Goal: Transaction & Acquisition: Purchase product/service

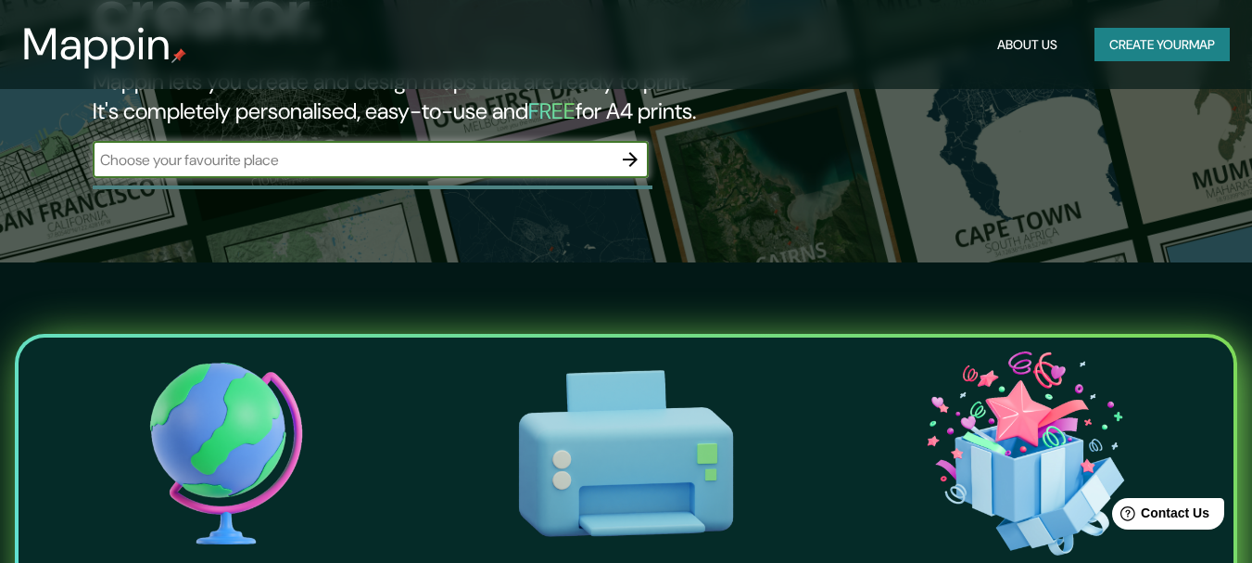
scroll to position [278, 0]
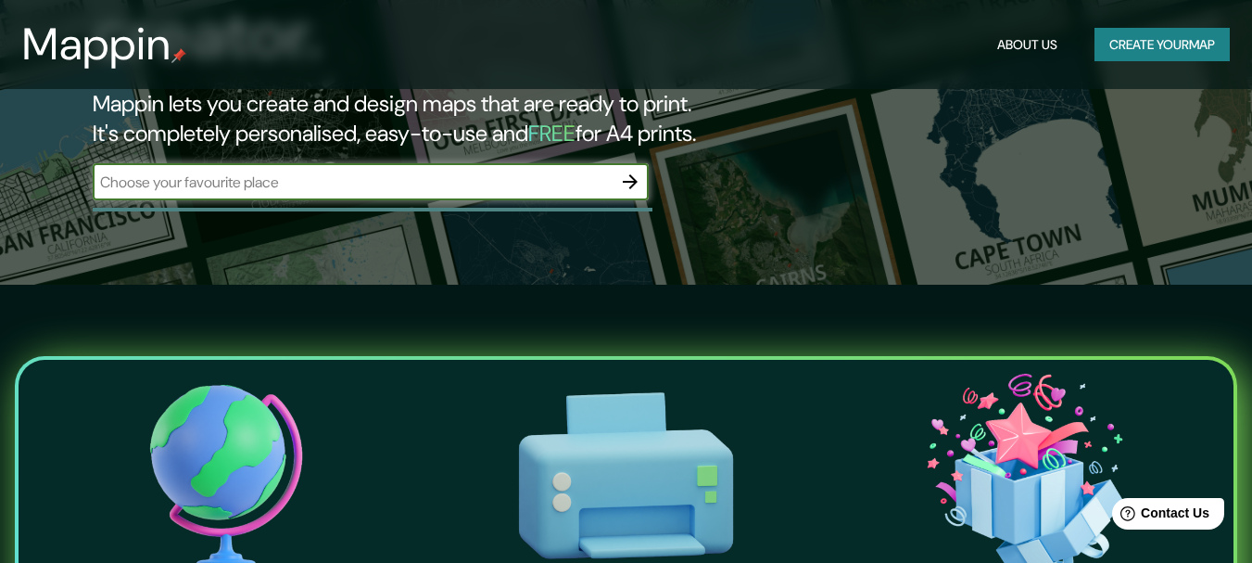
click at [628, 171] on icon "button" at bounding box center [630, 182] width 22 height 22
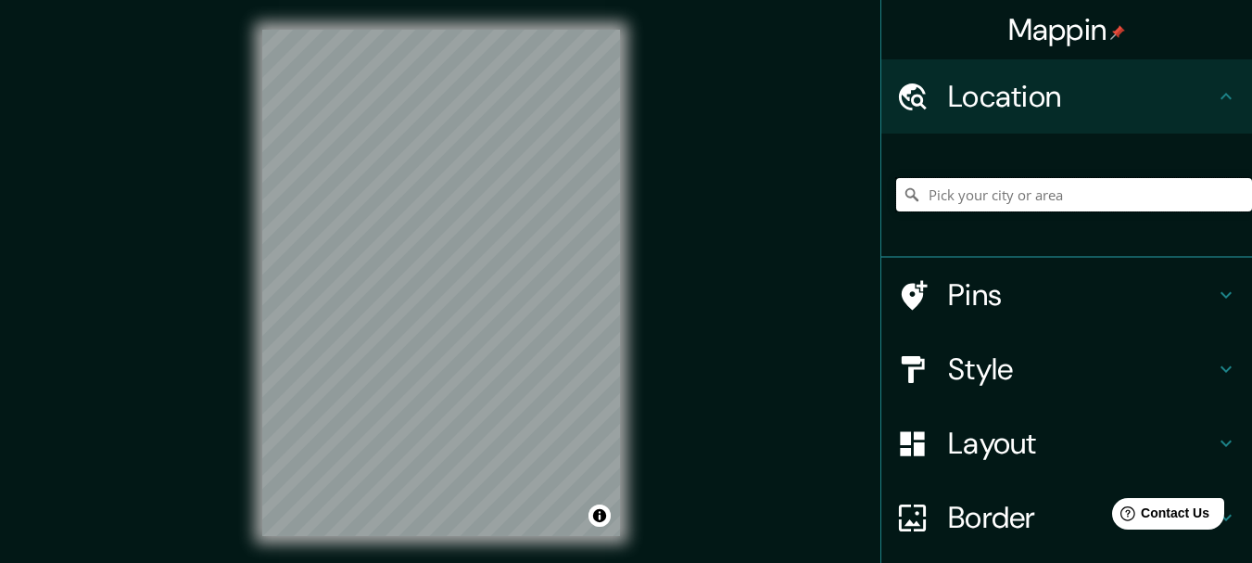
click at [991, 196] on input "Pick your city or area" at bounding box center [1074, 194] width 356 height 33
paste input "[GEOGRAPHIC_DATA]"
type input "Sur, [GEOGRAPHIC_DATA], [GEOGRAPHIC_DATA] 1390000, [GEOGRAPHIC_DATA]"
click at [1232, 195] on icon "Clear" at bounding box center [1237, 194] width 11 height 11
paste input "[GEOGRAPHIC_DATA]"
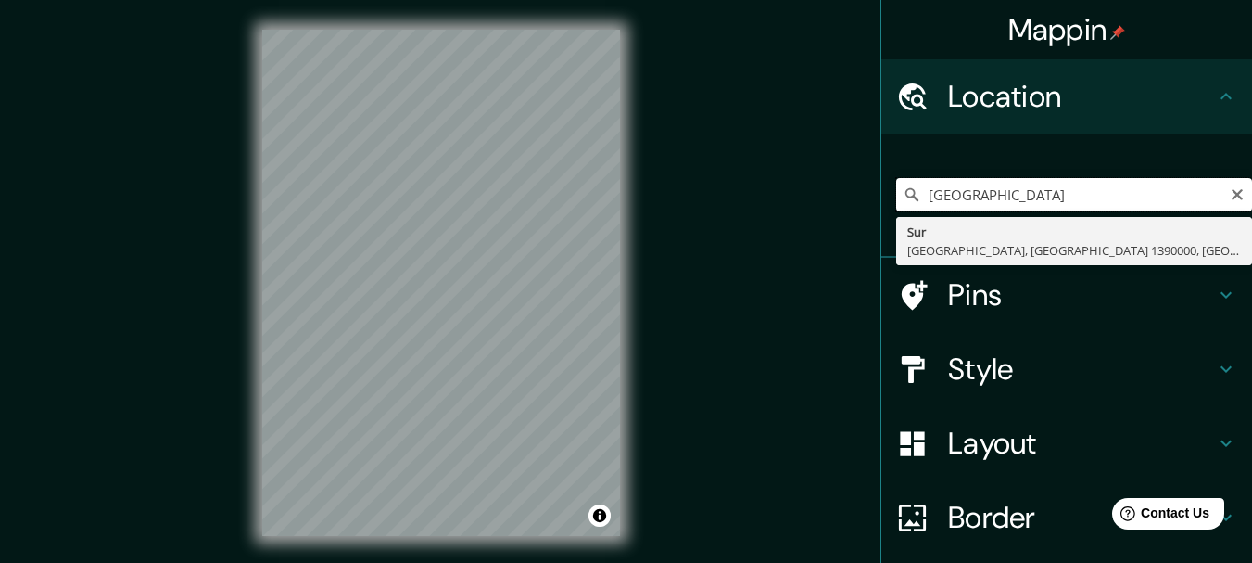
click at [995, 192] on input "[GEOGRAPHIC_DATA]" at bounding box center [1074, 194] width 356 height 33
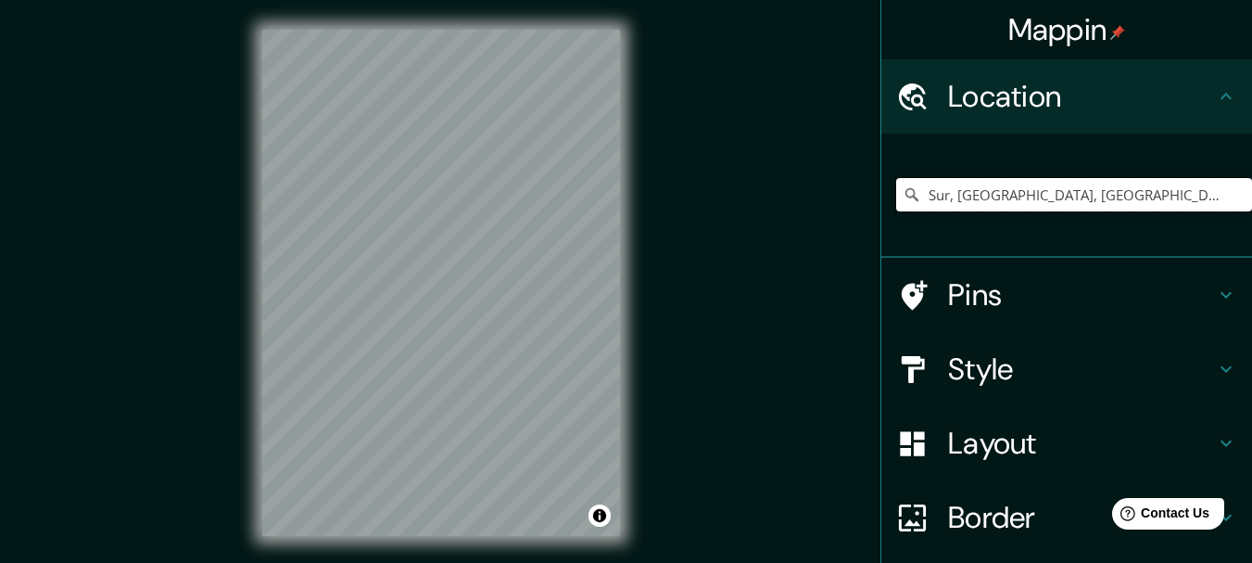
type input "Sur, [GEOGRAPHIC_DATA], [GEOGRAPHIC_DATA] 1390000, [GEOGRAPHIC_DATA]"
click at [1230, 195] on div "[GEOGRAPHIC_DATA], [GEOGRAPHIC_DATA], [GEOGRAPHIC_DATA] 1390000, [GEOGRAPHIC_DA…" at bounding box center [1074, 194] width 356 height 33
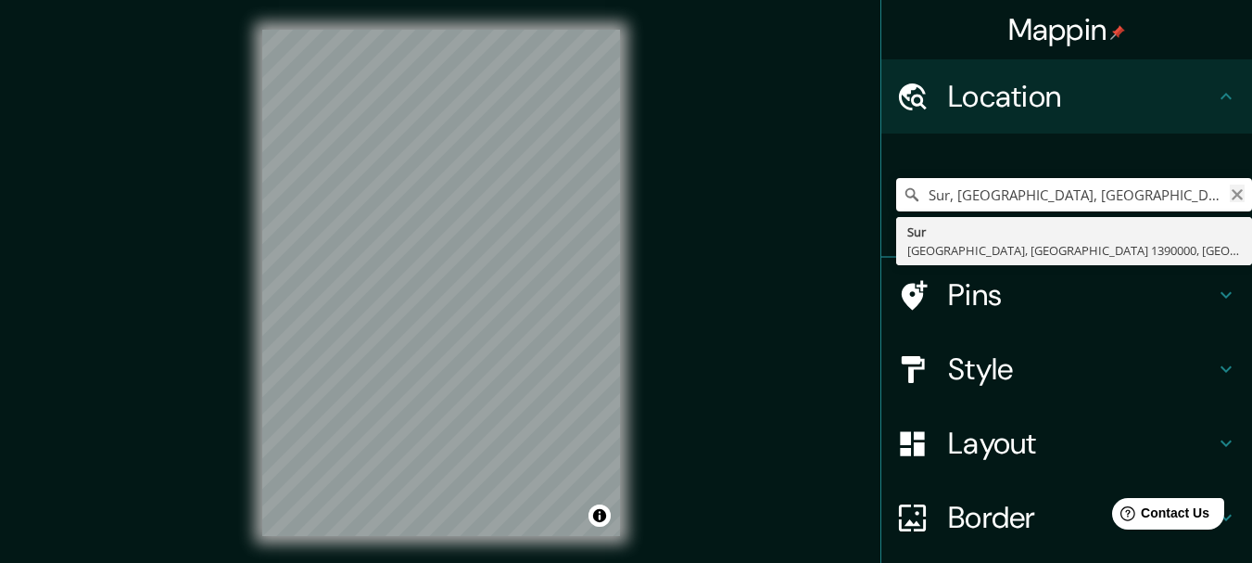
click at [1232, 194] on icon "Clear" at bounding box center [1237, 194] width 11 height 11
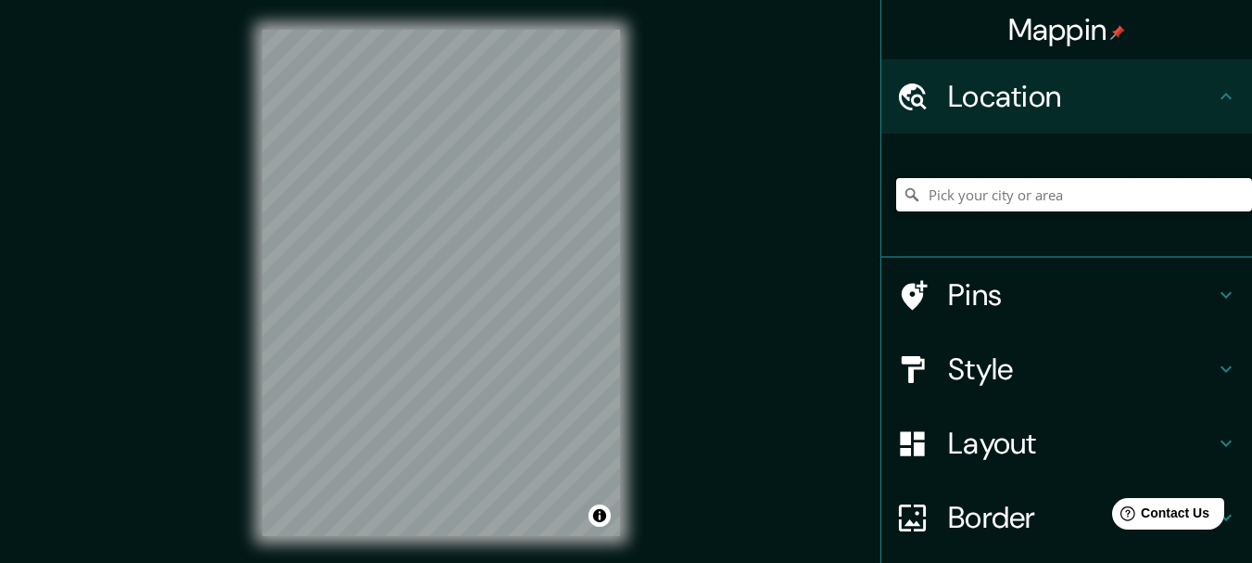
click at [1044, 199] on input "Pick your city or area" at bounding box center [1074, 194] width 356 height 33
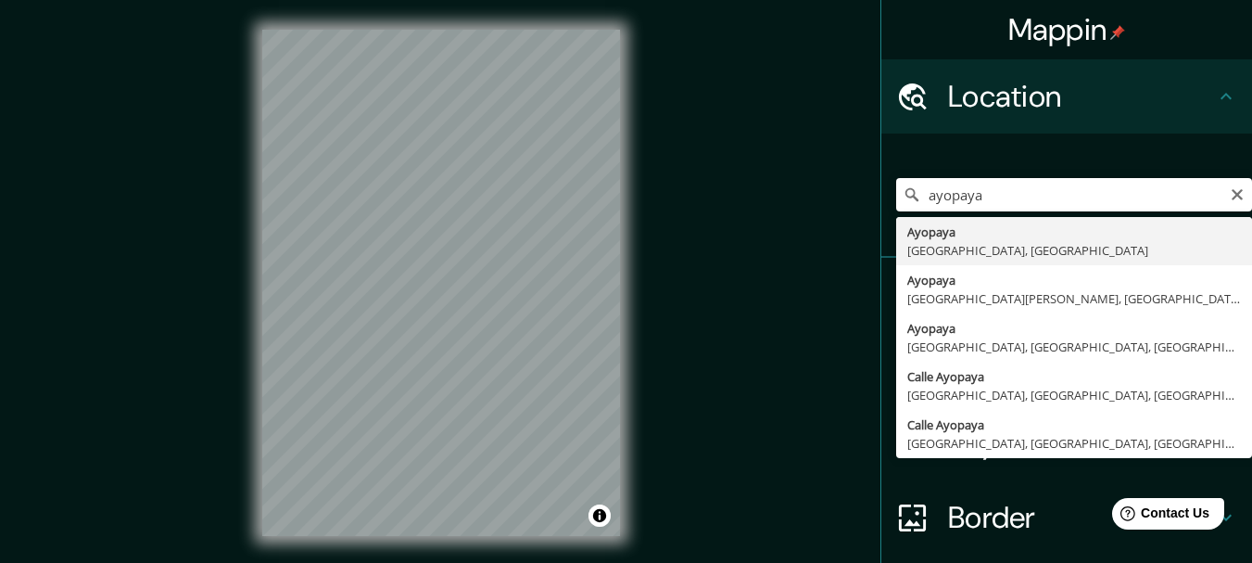
type input "[GEOGRAPHIC_DATA], [GEOGRAPHIC_DATA], [GEOGRAPHIC_DATA]"
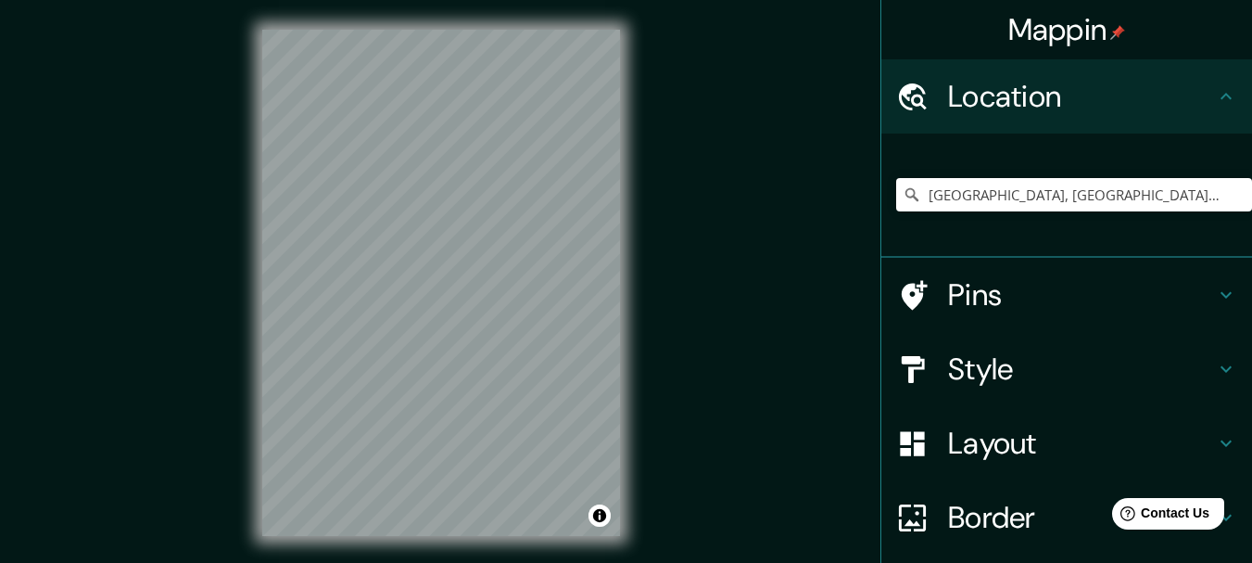
click at [1215, 365] on icon at bounding box center [1226, 369] width 22 height 22
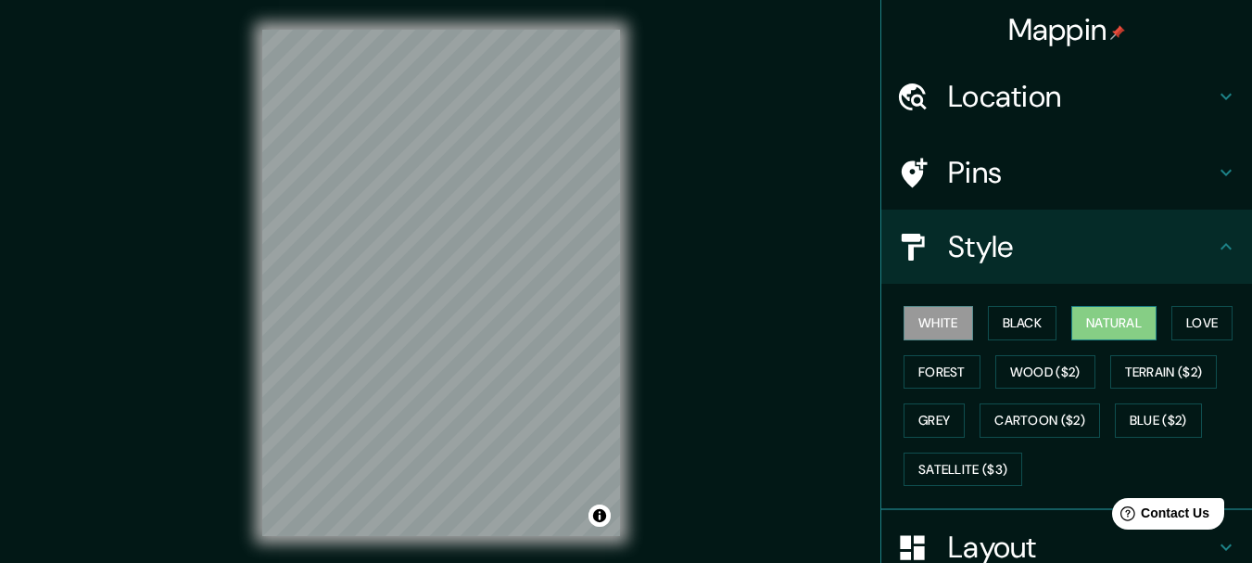
click at [1122, 318] on button "Natural" at bounding box center [1113, 323] width 85 height 34
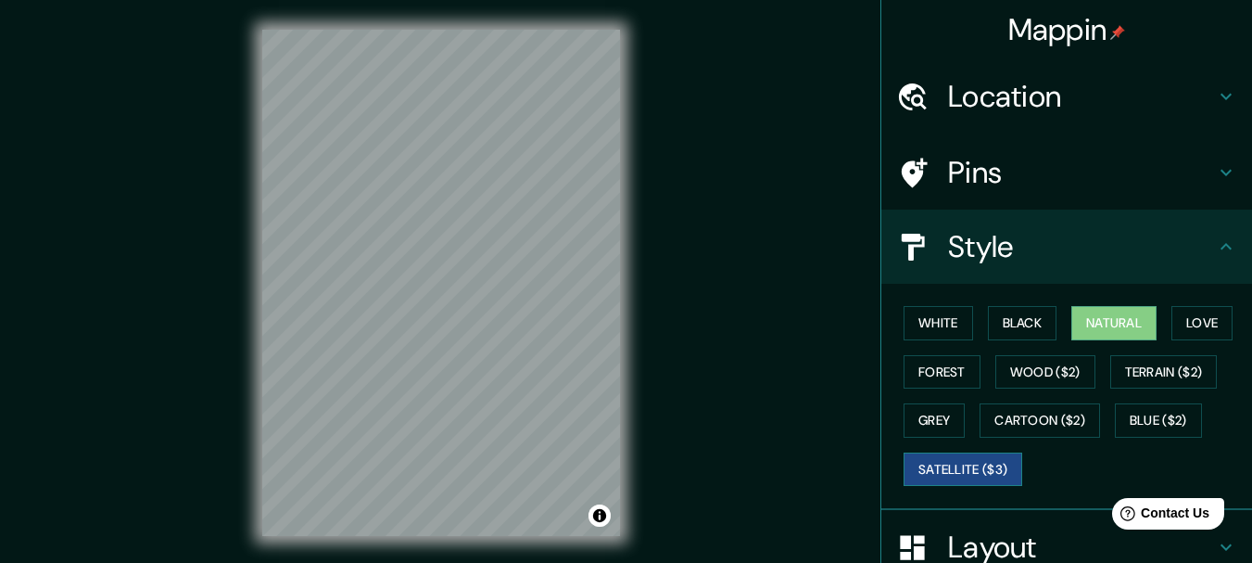
click at [953, 465] on button "Satellite ($3)" at bounding box center [963, 469] width 119 height 34
click at [1219, 173] on icon at bounding box center [1226, 172] width 22 height 22
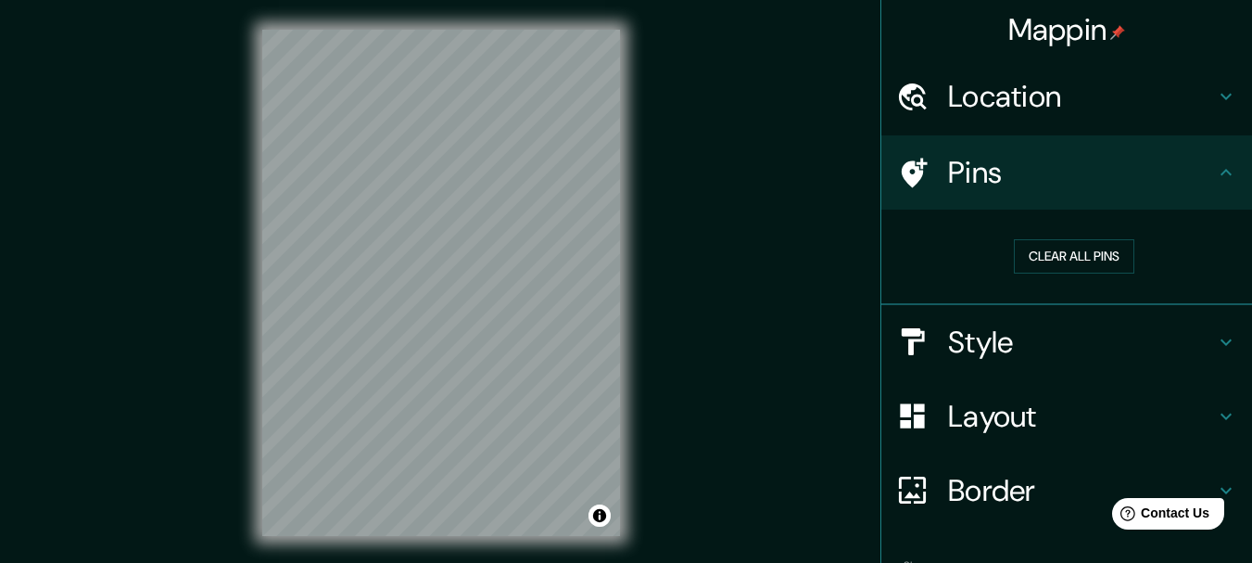
click at [1011, 495] on h4 "Border" at bounding box center [1081, 490] width 267 height 37
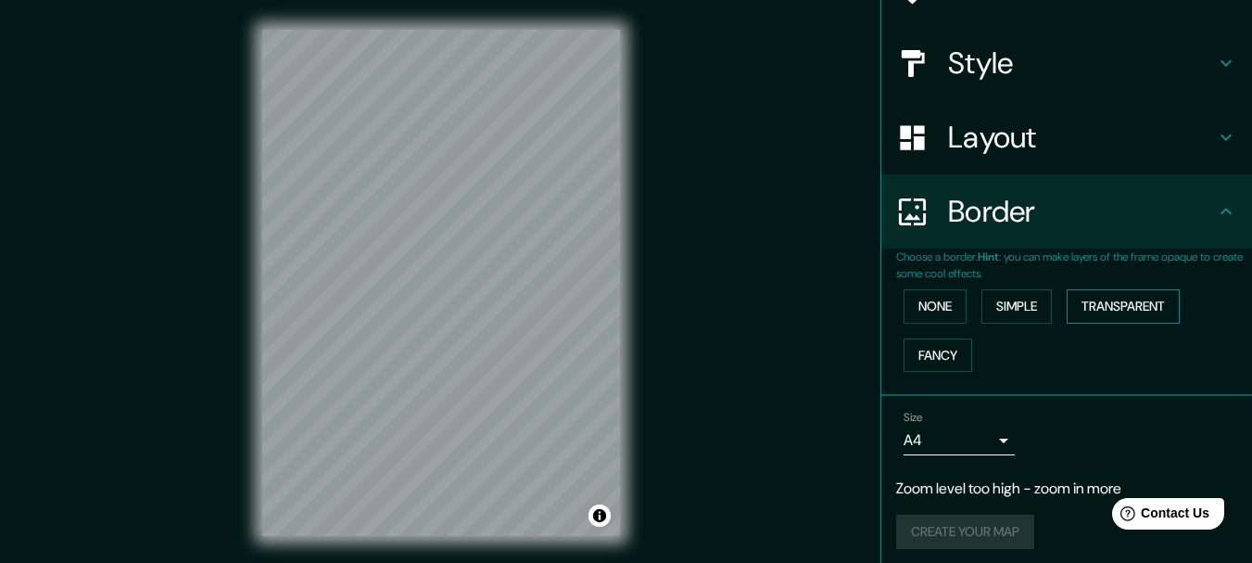
scroll to position [185, 0]
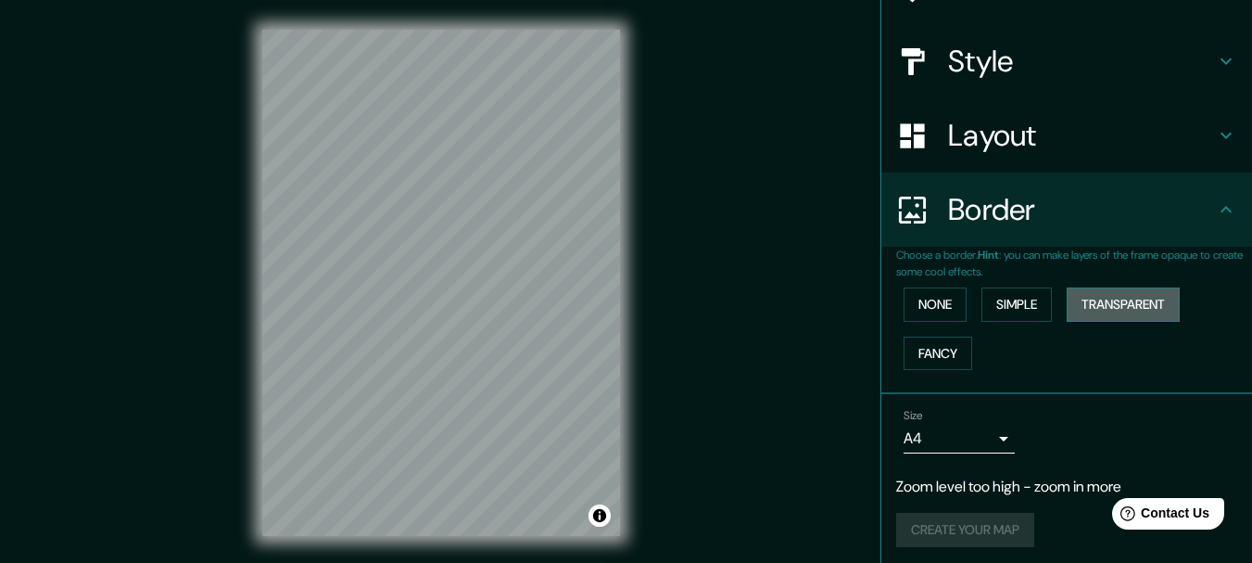
click at [1131, 298] on button "Transparent" at bounding box center [1123, 304] width 113 height 34
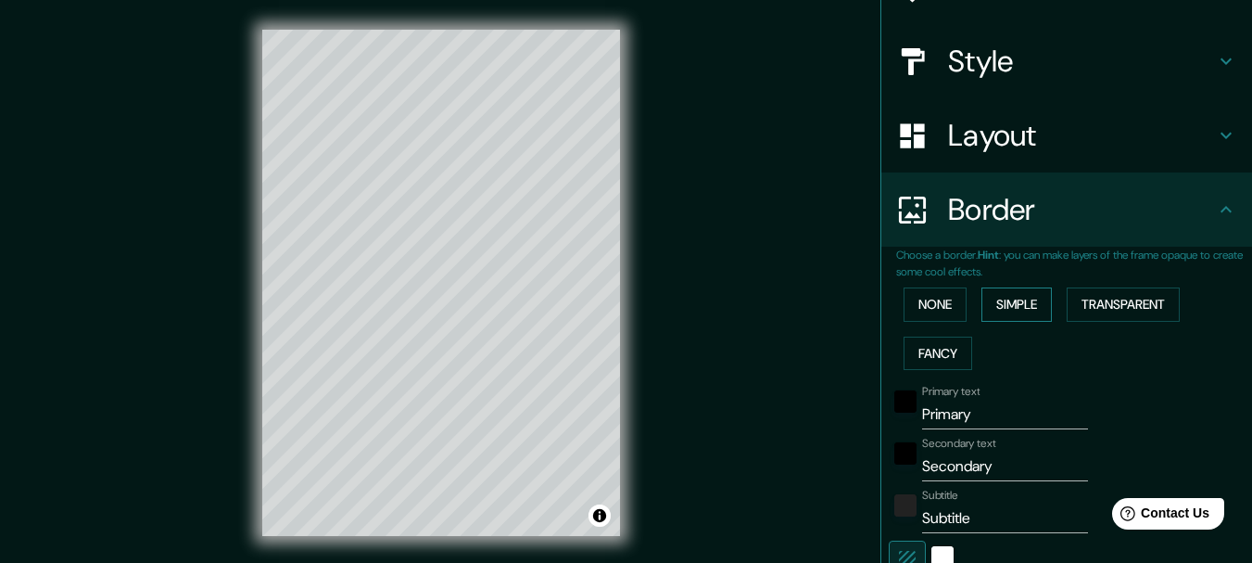
click at [1006, 297] on button "Simple" at bounding box center [1016, 304] width 70 height 34
click at [930, 351] on button "Fancy" at bounding box center [938, 353] width 69 height 34
click at [929, 312] on button "None" at bounding box center [935, 304] width 63 height 34
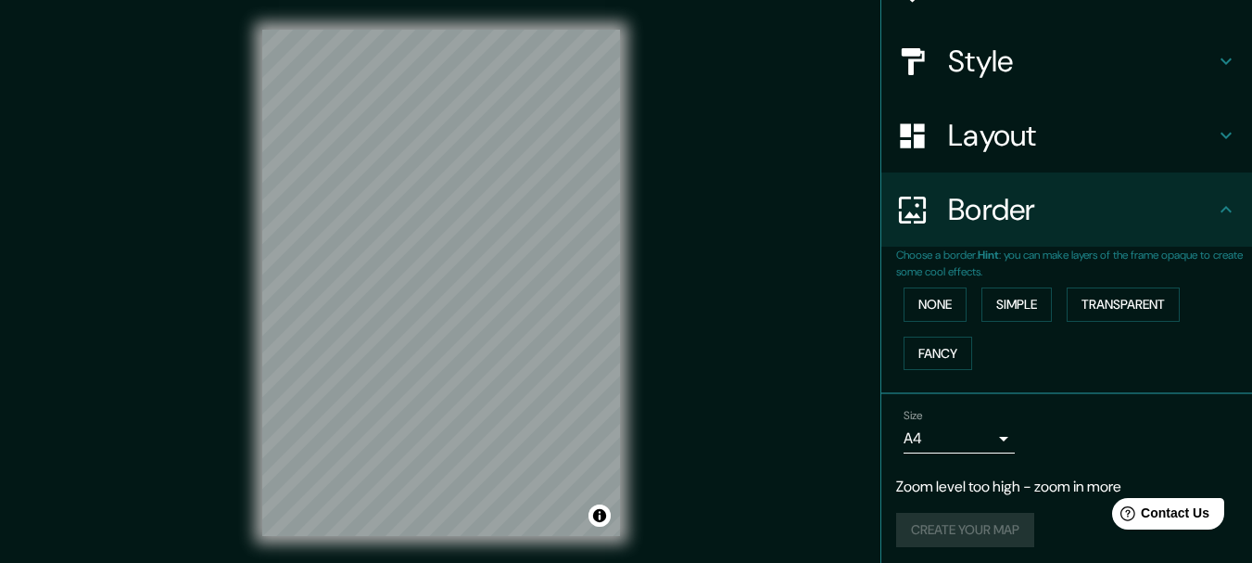
click at [984, 442] on body "Mappin Location [GEOGRAPHIC_DATA], [GEOGRAPHIC_DATA], [GEOGRAPHIC_DATA] Pins St…" at bounding box center [626, 281] width 1252 height 563
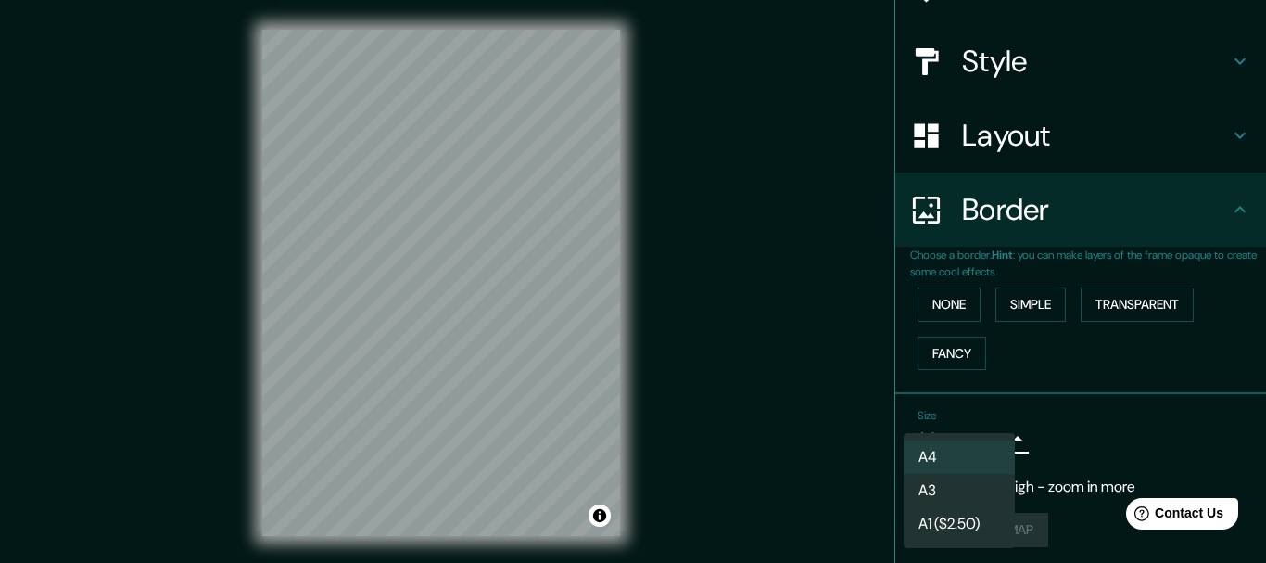
click at [980, 485] on li "A3" at bounding box center [959, 490] width 111 height 33
type input "a4"
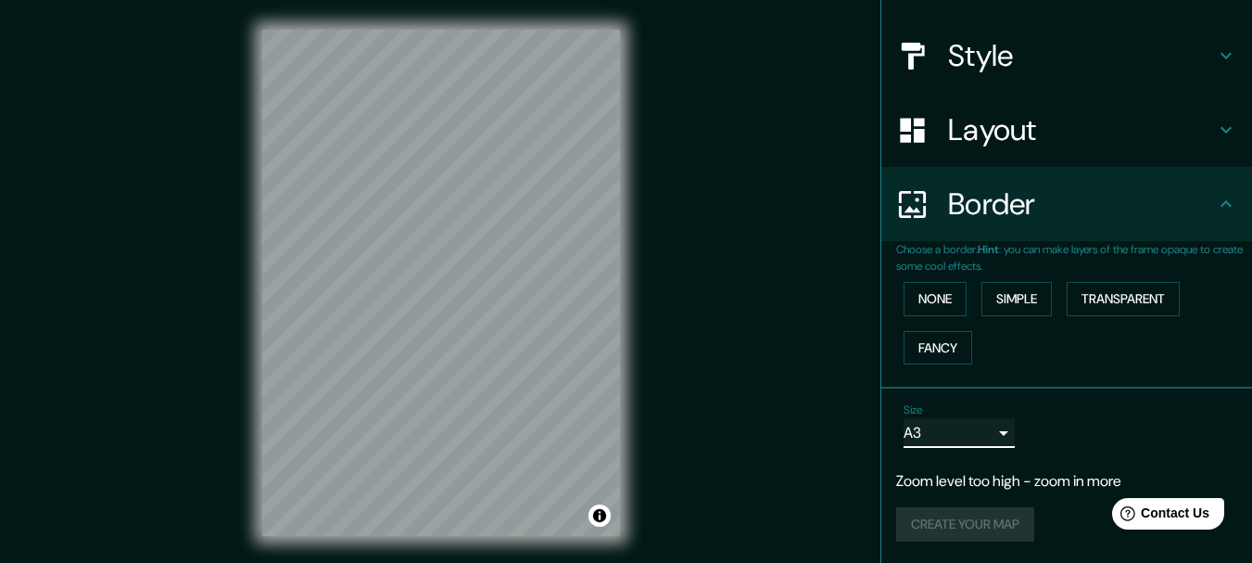
scroll to position [192, 0]
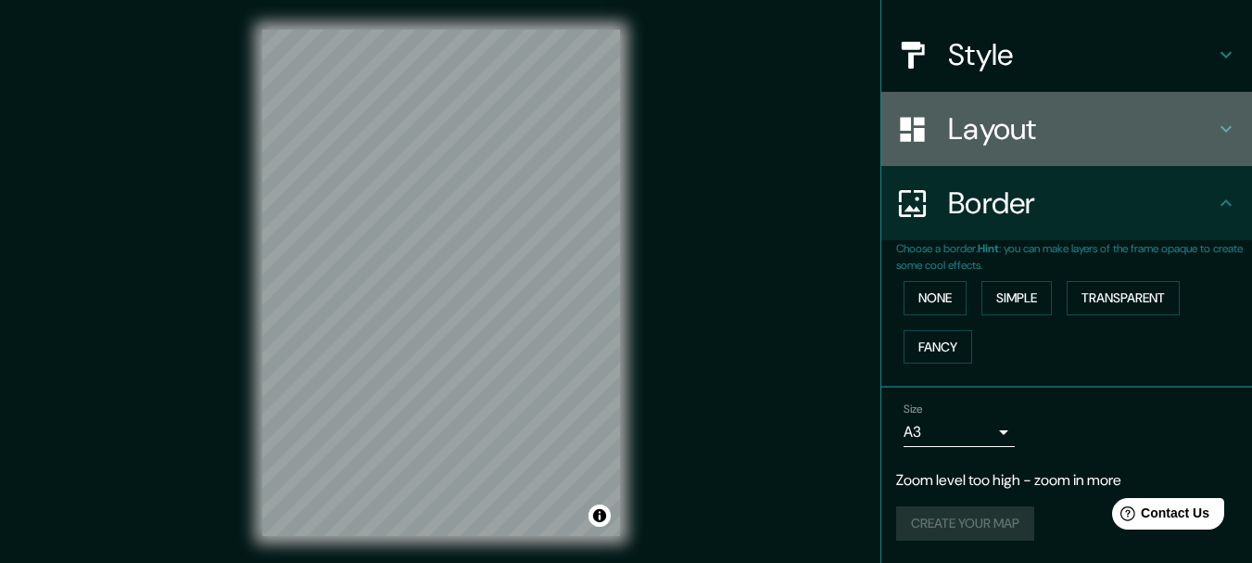
click at [1154, 134] on h4 "Layout" at bounding box center [1081, 128] width 267 height 37
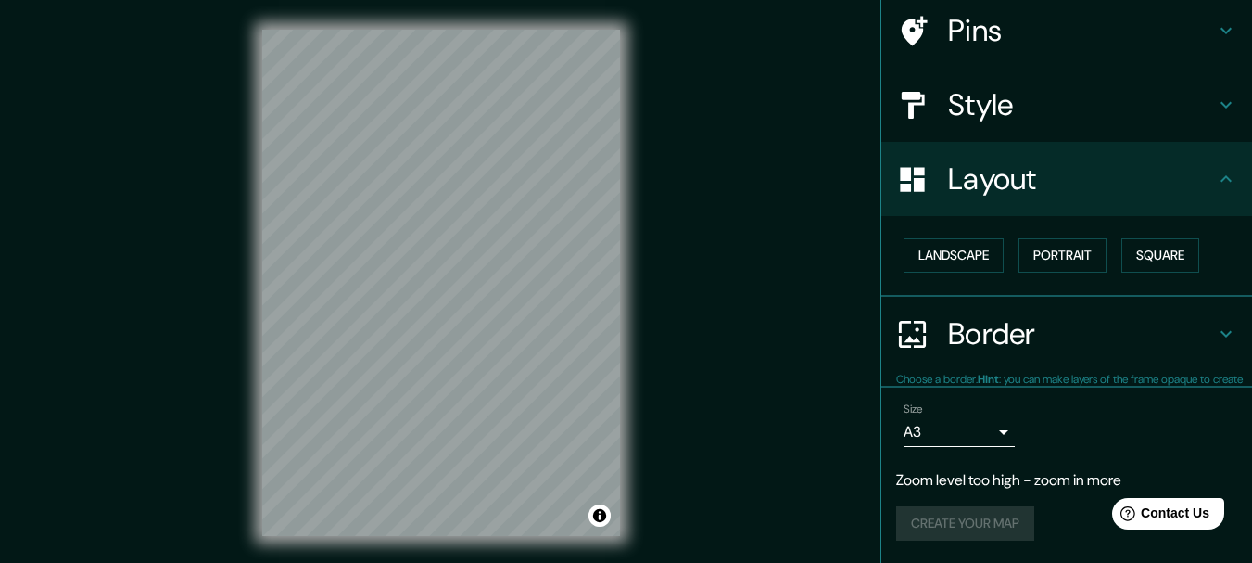
scroll to position [141, 0]
click at [1215, 183] on icon at bounding box center [1226, 180] width 22 height 22
click at [962, 259] on button "Landscape" at bounding box center [954, 256] width 100 height 34
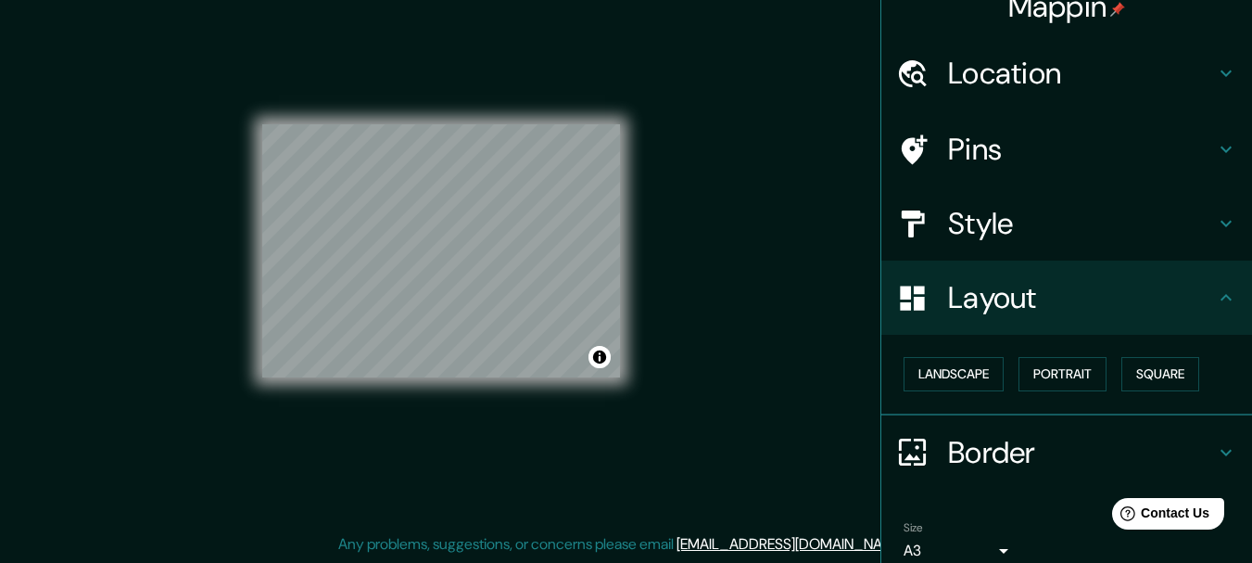
scroll to position [0, 0]
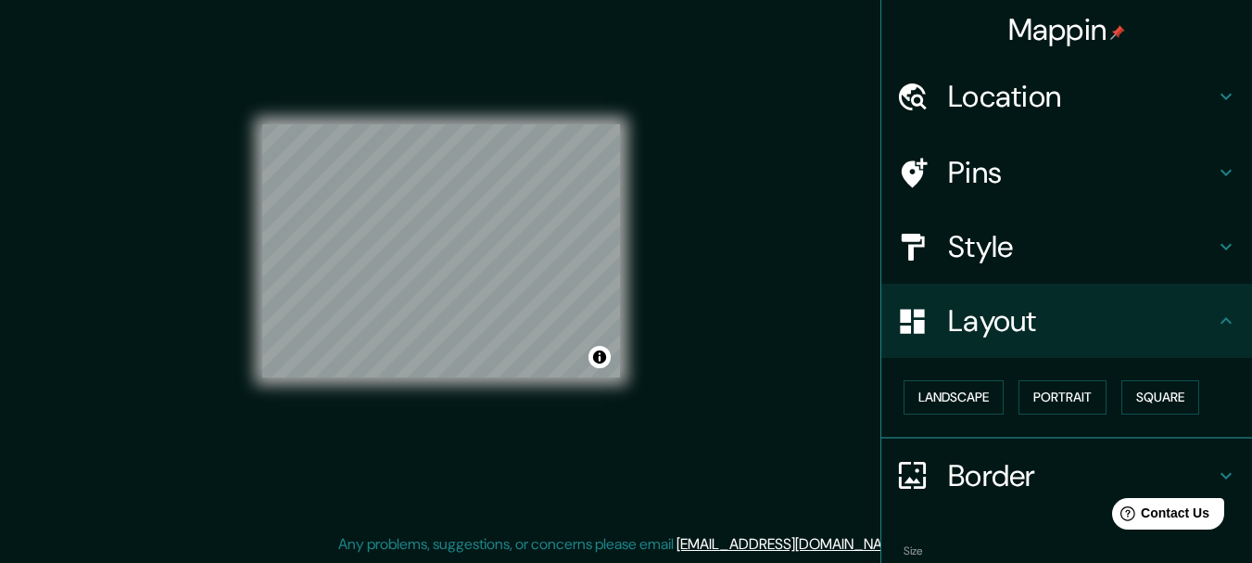
click at [1114, 100] on h4 "Location" at bounding box center [1081, 96] width 267 height 37
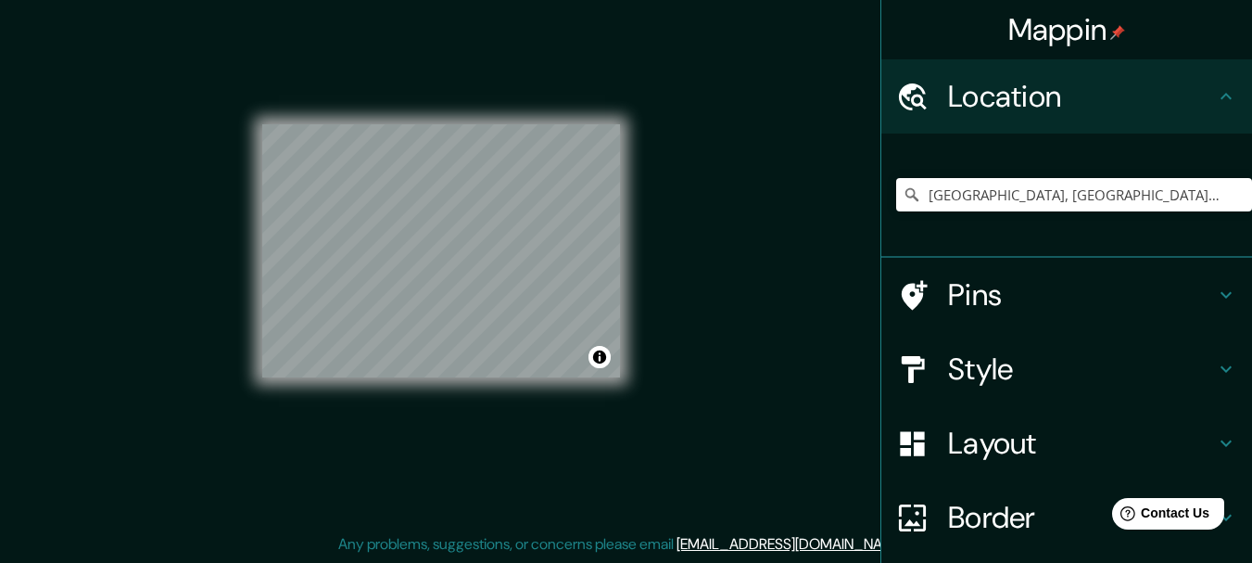
click at [626, 206] on div "© Mapbox © OpenStreetMap Improve this map © Maxar" at bounding box center [441, 250] width 417 height 565
click at [1013, 189] on input "[GEOGRAPHIC_DATA], [GEOGRAPHIC_DATA], [GEOGRAPHIC_DATA]" at bounding box center [1074, 194] width 356 height 33
type input "Carhuani, [GEOGRAPHIC_DATA], [GEOGRAPHIC_DATA], [GEOGRAPHIC_DATA]"
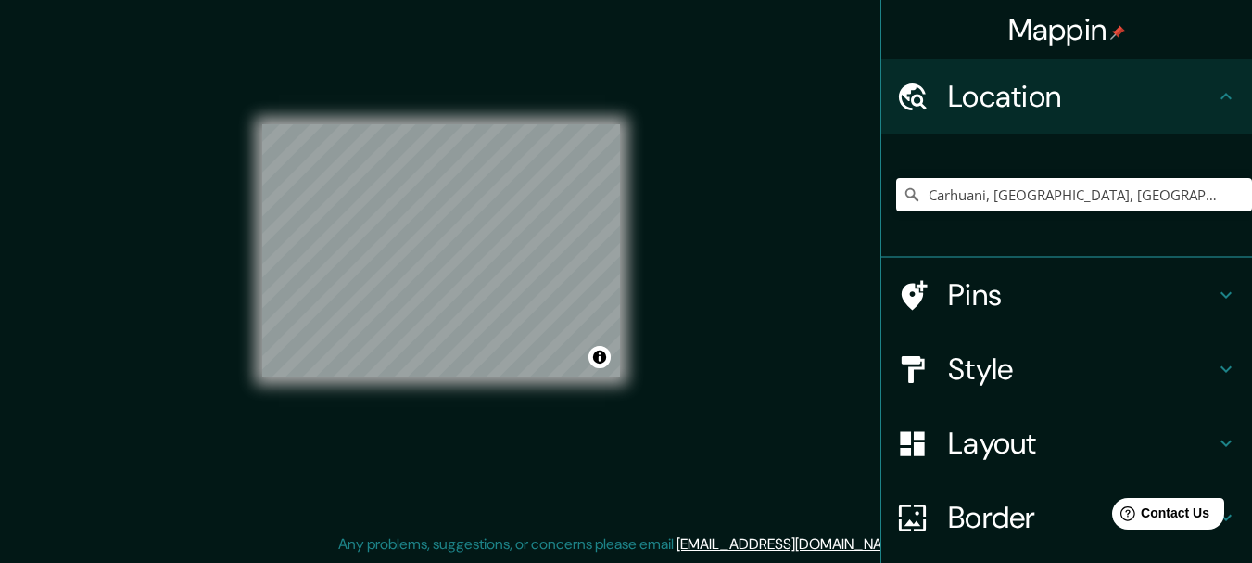
click at [905, 287] on icon at bounding box center [912, 295] width 32 height 32
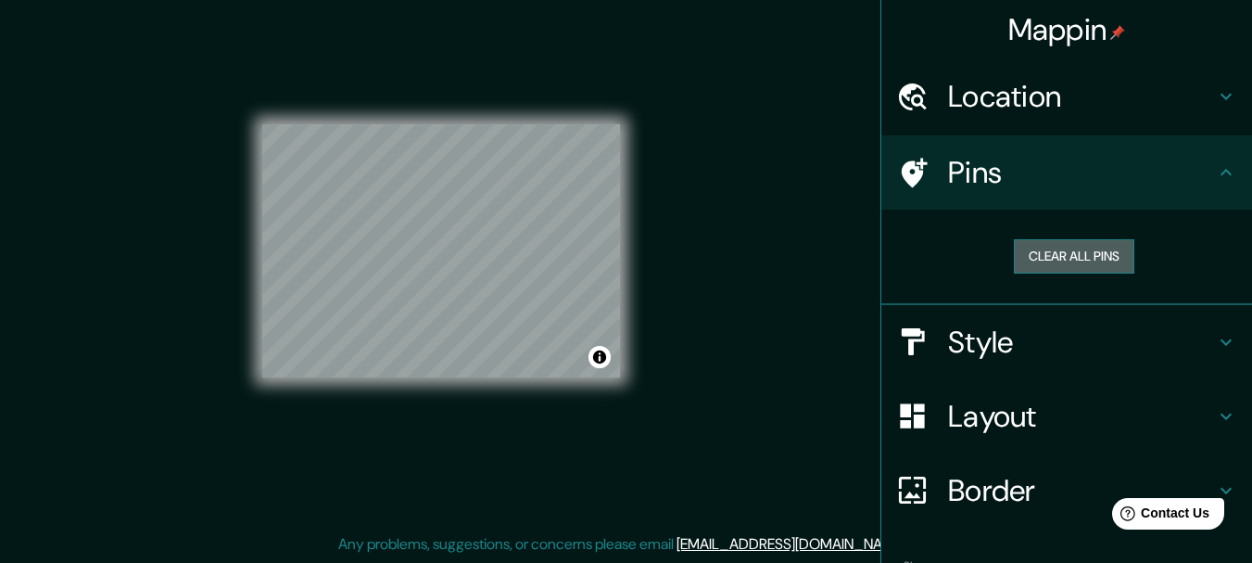
click at [1091, 260] on button "Clear all pins" at bounding box center [1074, 256] width 120 height 34
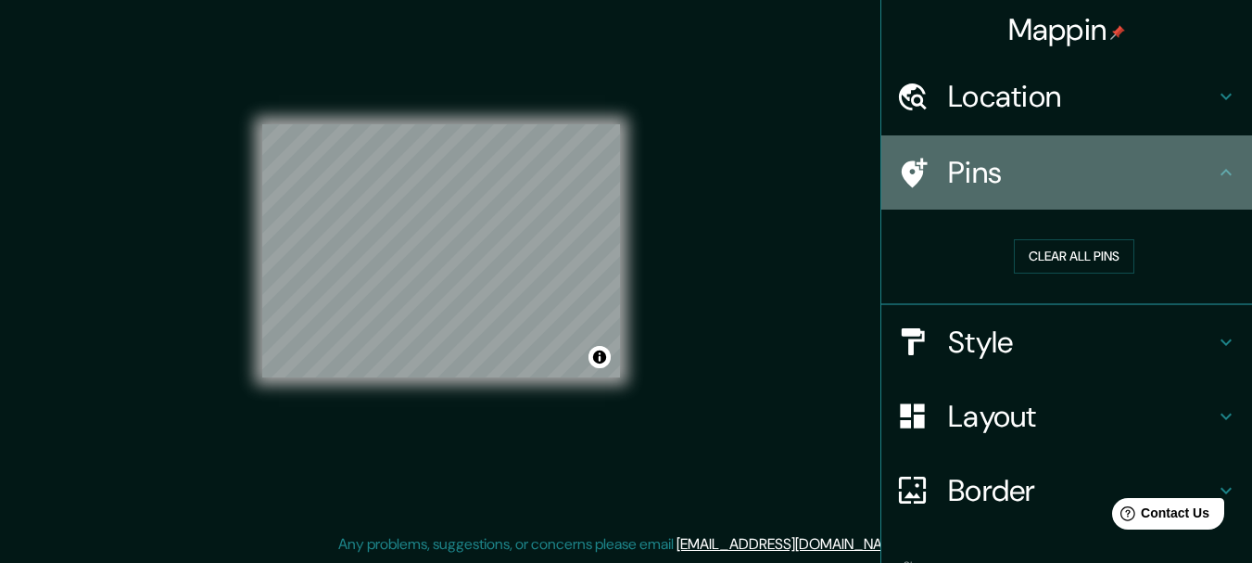
click at [948, 184] on h4 "Pins" at bounding box center [1081, 172] width 267 height 37
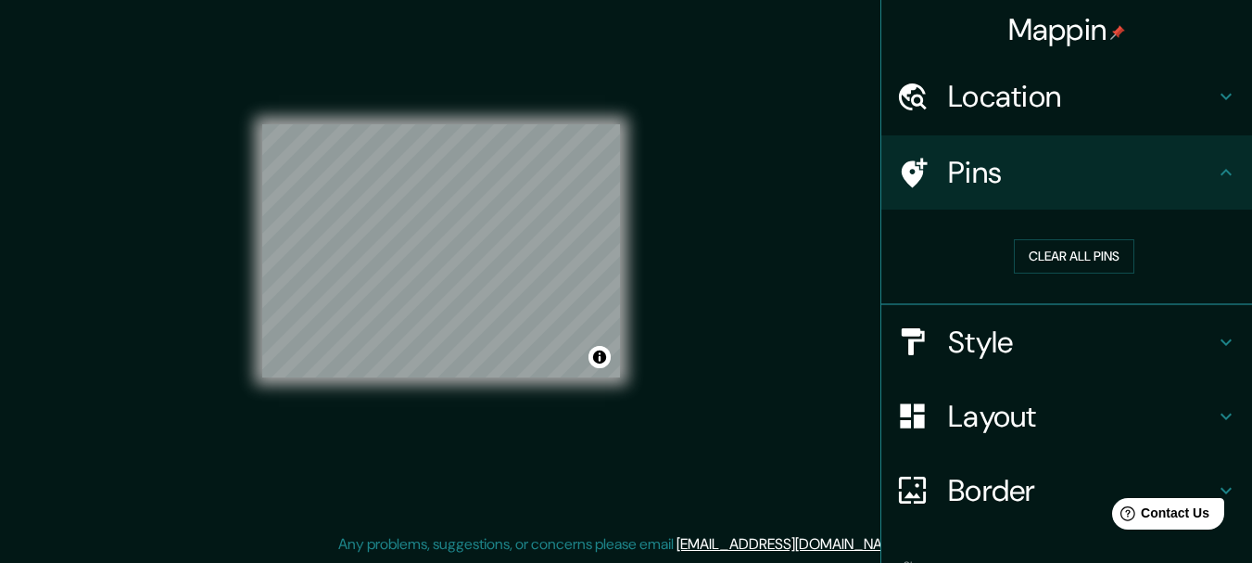
click at [909, 171] on icon at bounding box center [915, 173] width 26 height 30
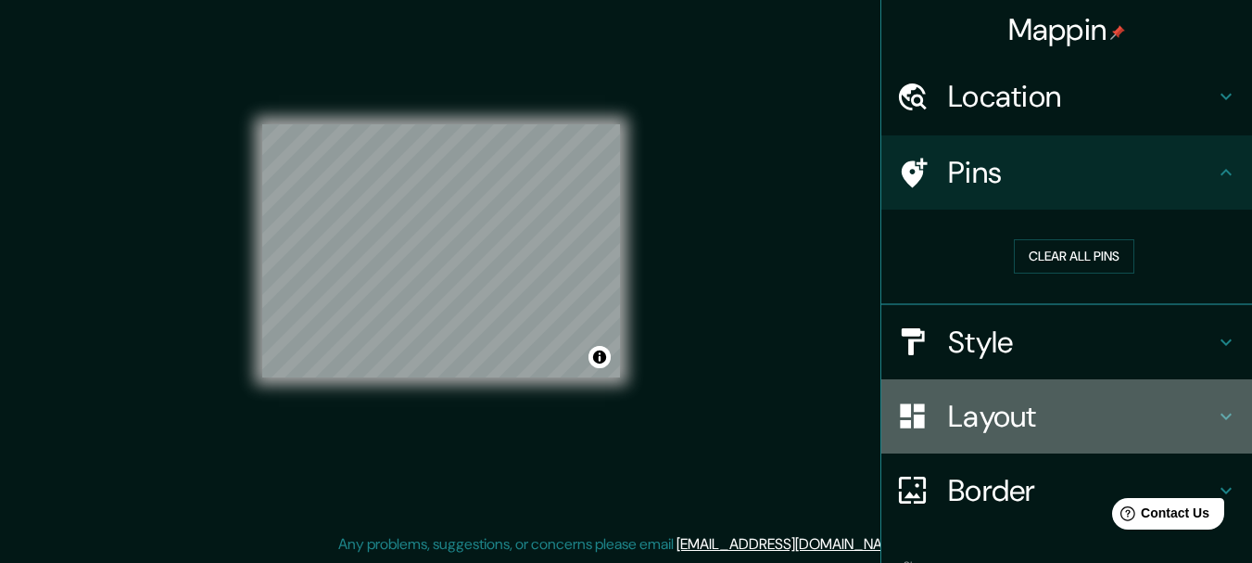
click at [989, 430] on h4 "Layout" at bounding box center [1081, 416] width 267 height 37
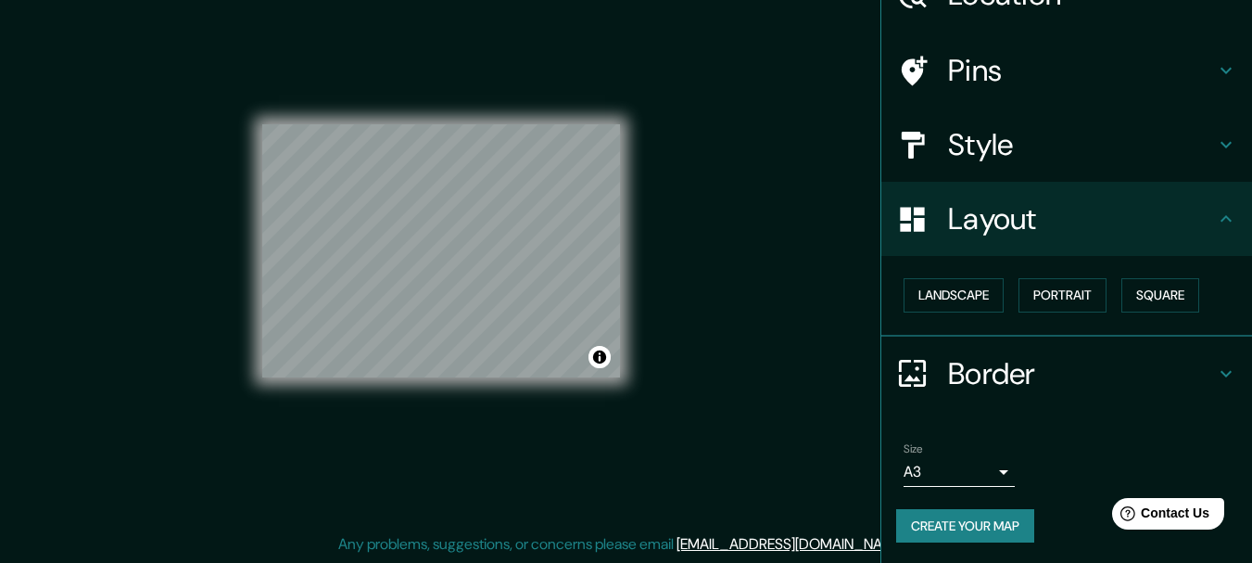
scroll to position [104, 0]
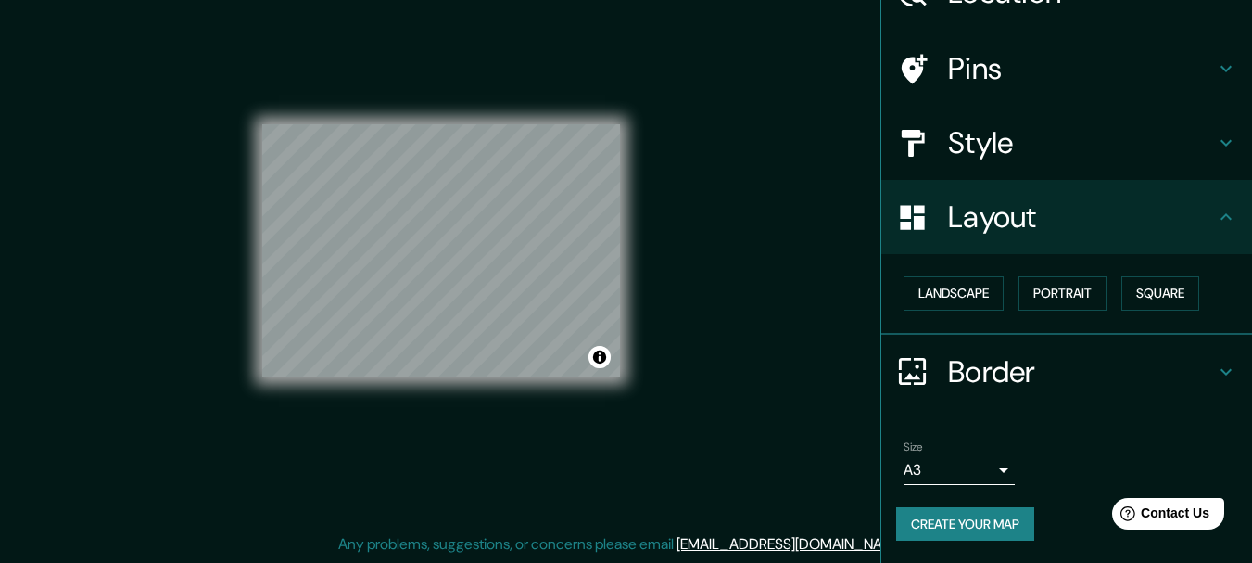
click at [1004, 527] on button "Create your map" at bounding box center [965, 524] width 138 height 34
click at [968, 530] on button "Create your map" at bounding box center [965, 524] width 138 height 34
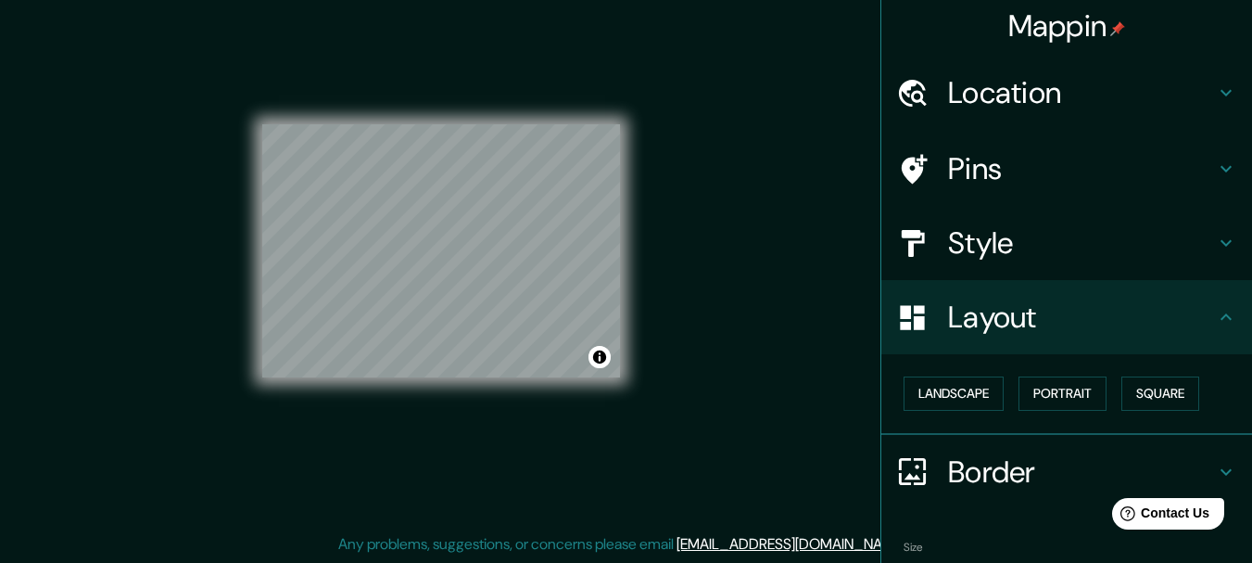
scroll to position [0, 0]
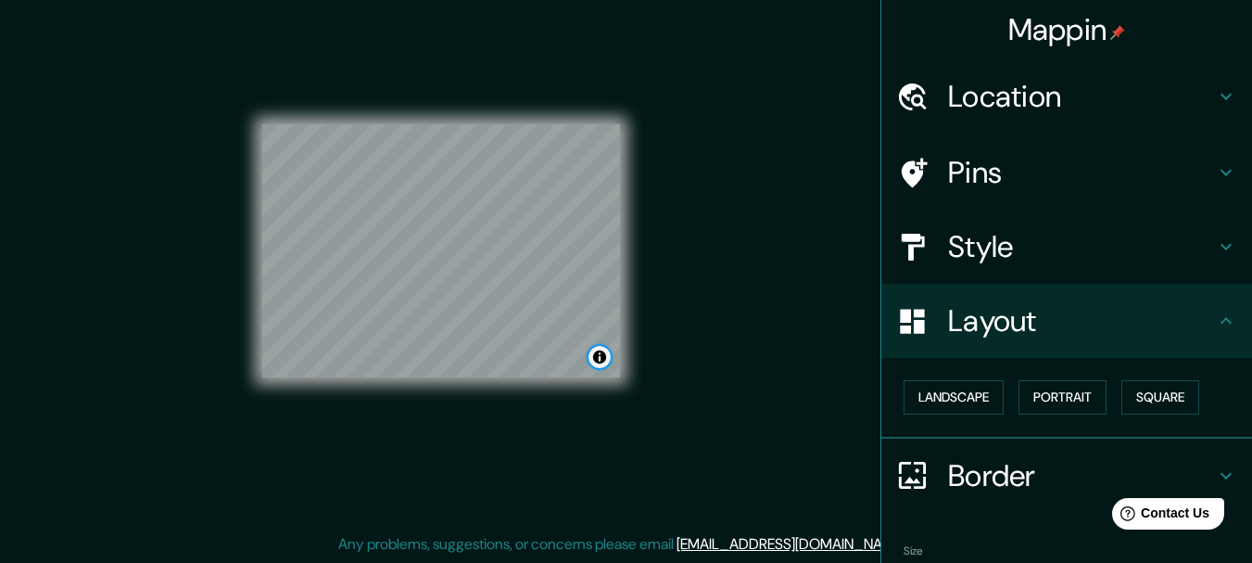
click at [599, 365] on button "Toggle attribution" at bounding box center [599, 357] width 22 height 22
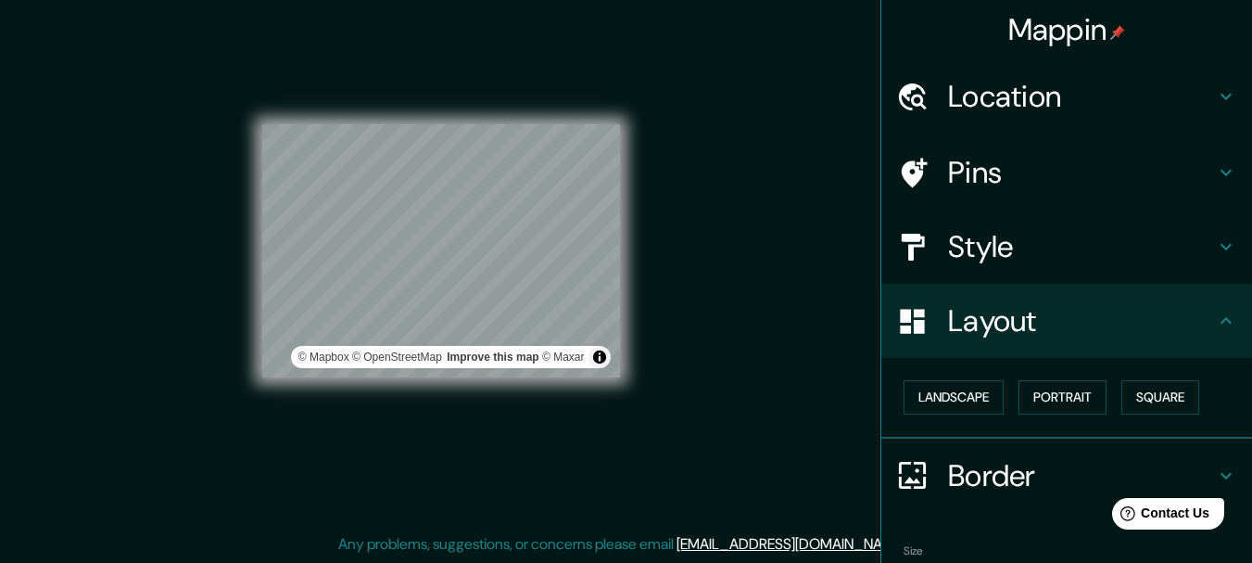
click at [1057, 28] on h4 "Mappin" at bounding box center [1067, 29] width 118 height 37
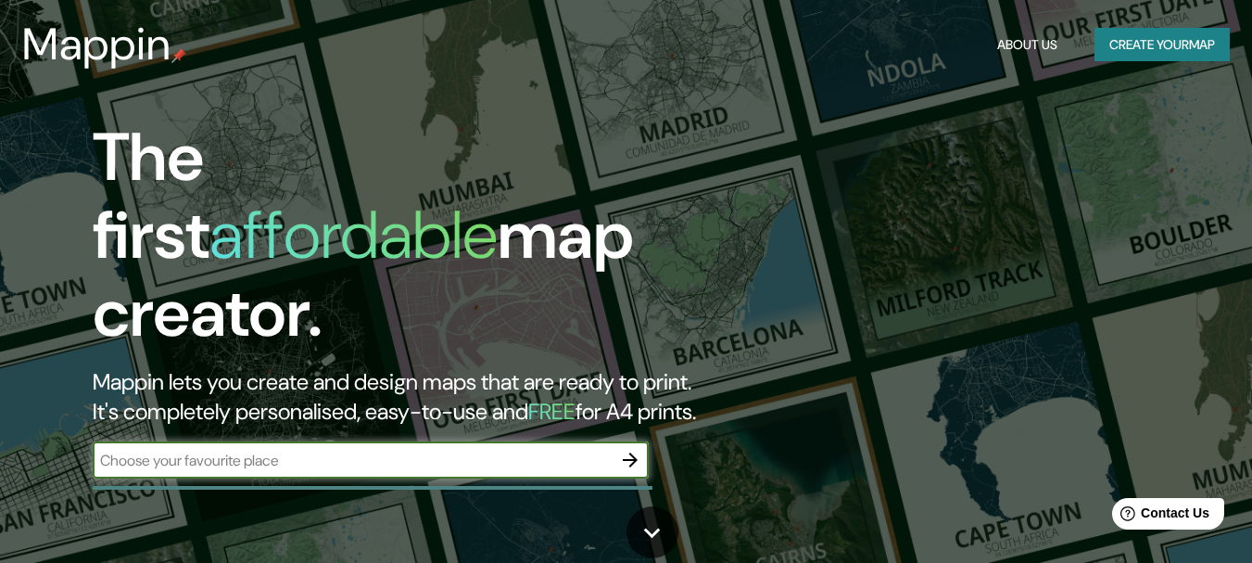
click at [517, 451] on input "text" at bounding box center [352, 459] width 519 height 21
type input "carhuani"
click at [630, 452] on icon "button" at bounding box center [630, 459] width 15 height 15
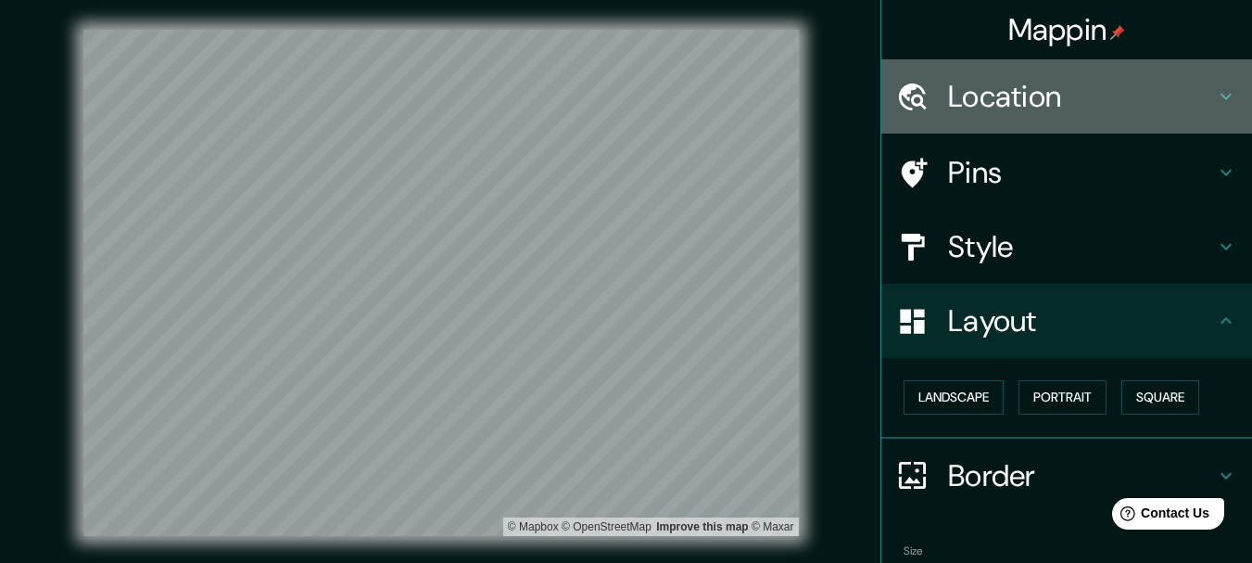
click at [1062, 100] on h4 "Location" at bounding box center [1081, 96] width 267 height 37
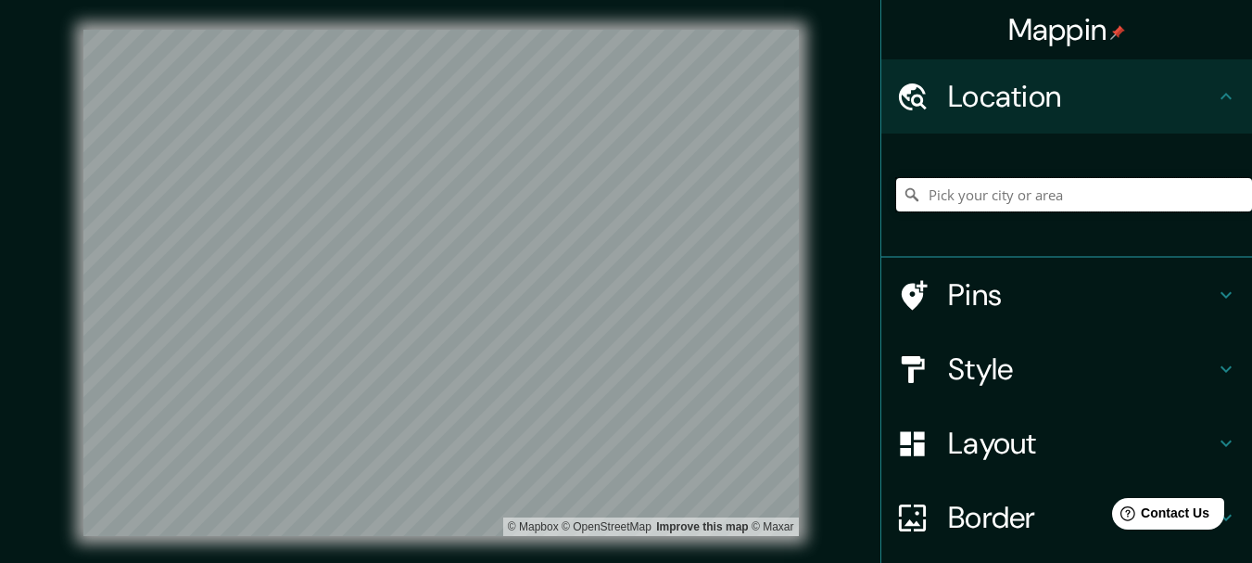
click at [1026, 190] on input "Pick your city or area" at bounding box center [1074, 194] width 356 height 33
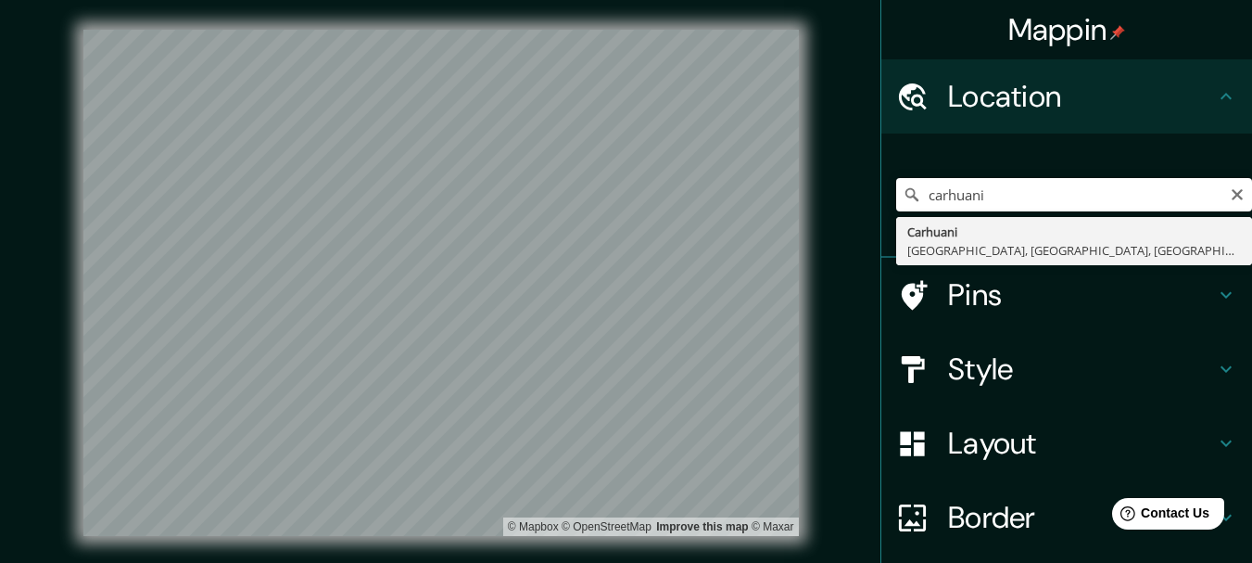
type input "Carhuani, [GEOGRAPHIC_DATA], [GEOGRAPHIC_DATA], [GEOGRAPHIC_DATA]"
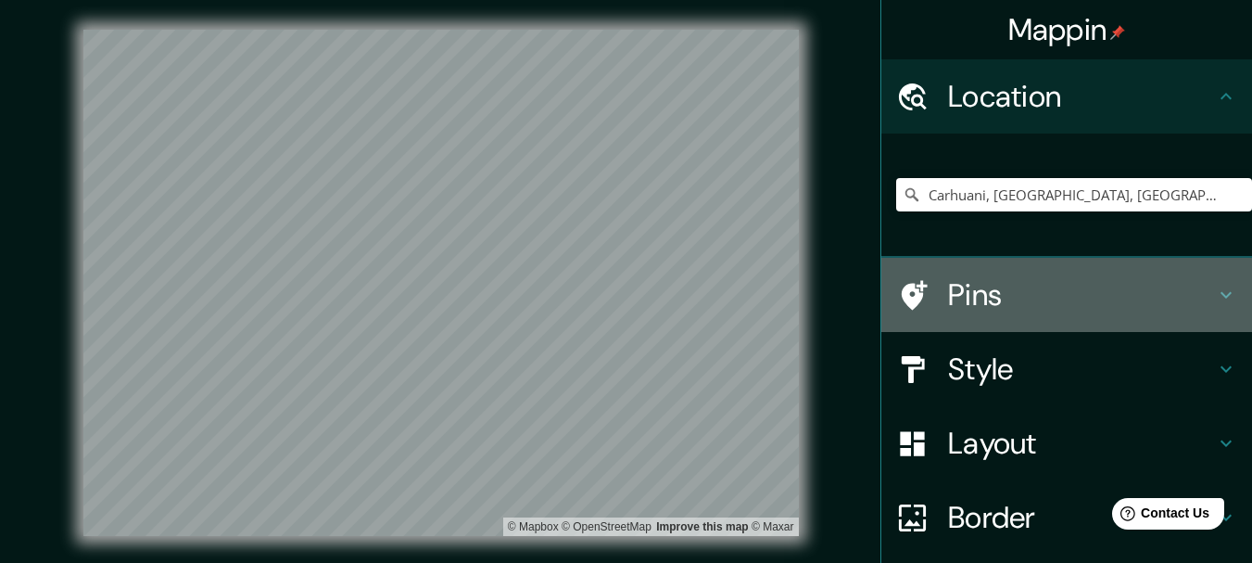
click at [1221, 298] on icon at bounding box center [1226, 295] width 11 height 6
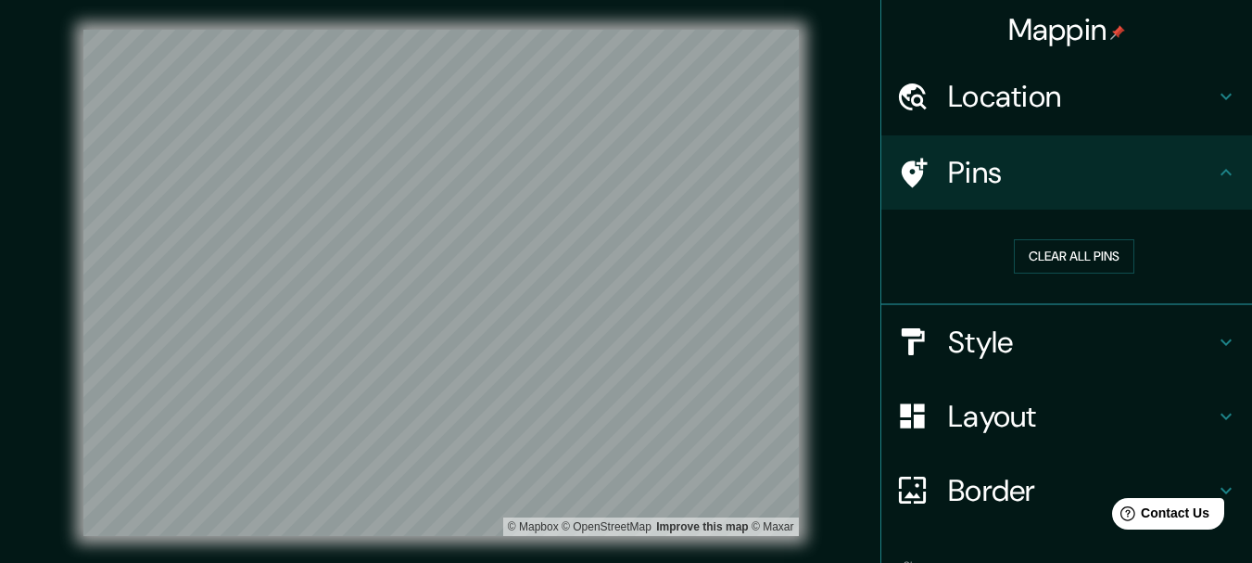
click at [908, 171] on icon at bounding box center [915, 173] width 26 height 30
drag, startPoint x: 465, startPoint y: 333, endPoint x: 454, endPoint y: 323, distance: 15.1
click at [454, 323] on div at bounding box center [447, 322] width 15 height 15
click at [1066, 257] on button "Clear all pins" at bounding box center [1074, 256] width 120 height 34
click at [1079, 259] on button "Clear all pins" at bounding box center [1074, 256] width 120 height 34
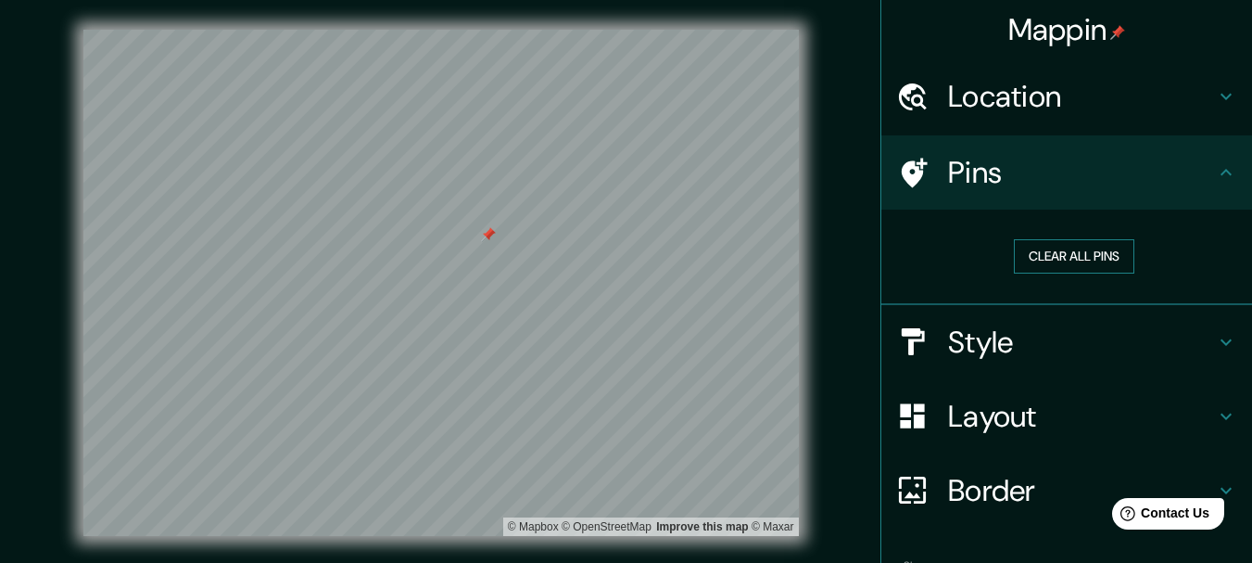
click at [1083, 255] on button "Clear all pins" at bounding box center [1074, 256] width 120 height 34
click at [1215, 339] on icon at bounding box center [1226, 342] width 22 height 22
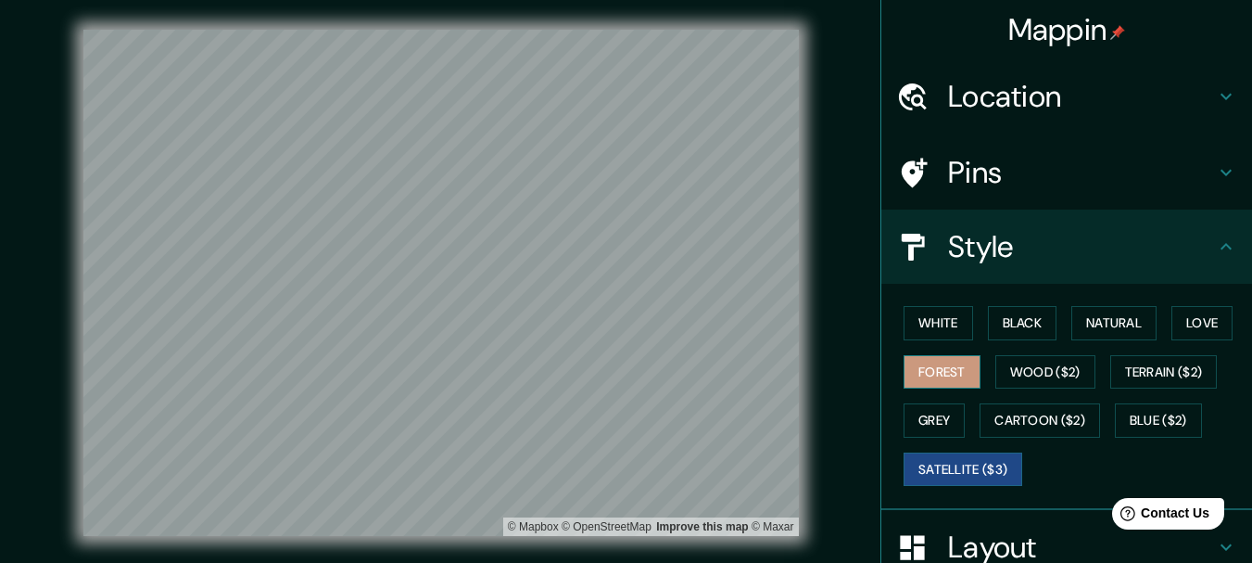
click at [935, 373] on button "Forest" at bounding box center [942, 372] width 77 height 34
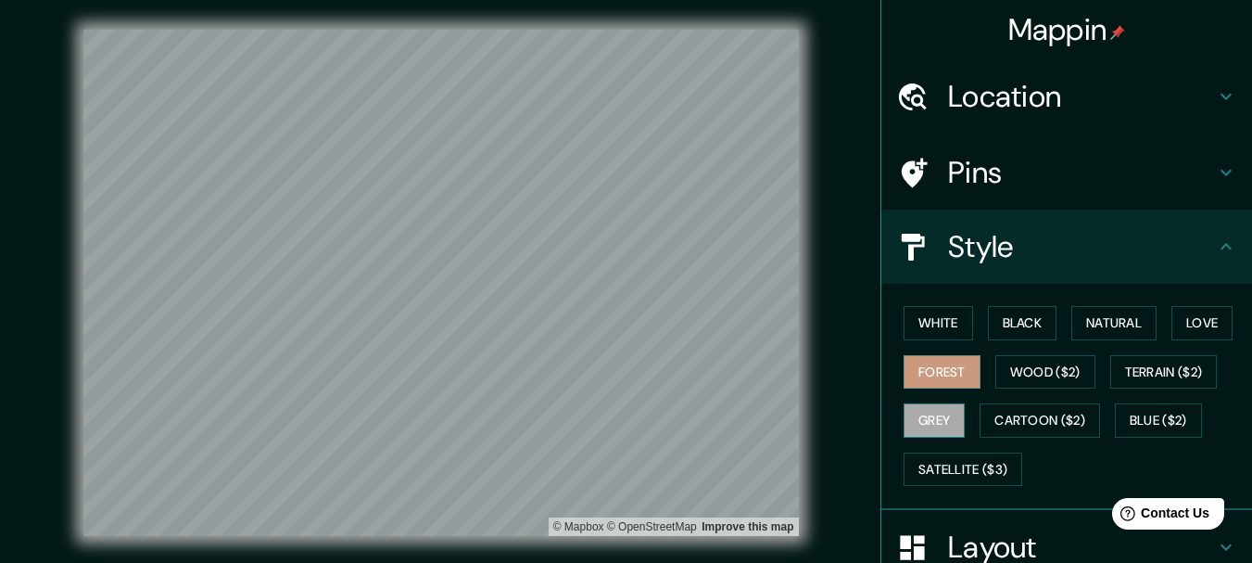
click at [929, 419] on button "Grey" at bounding box center [934, 420] width 61 height 34
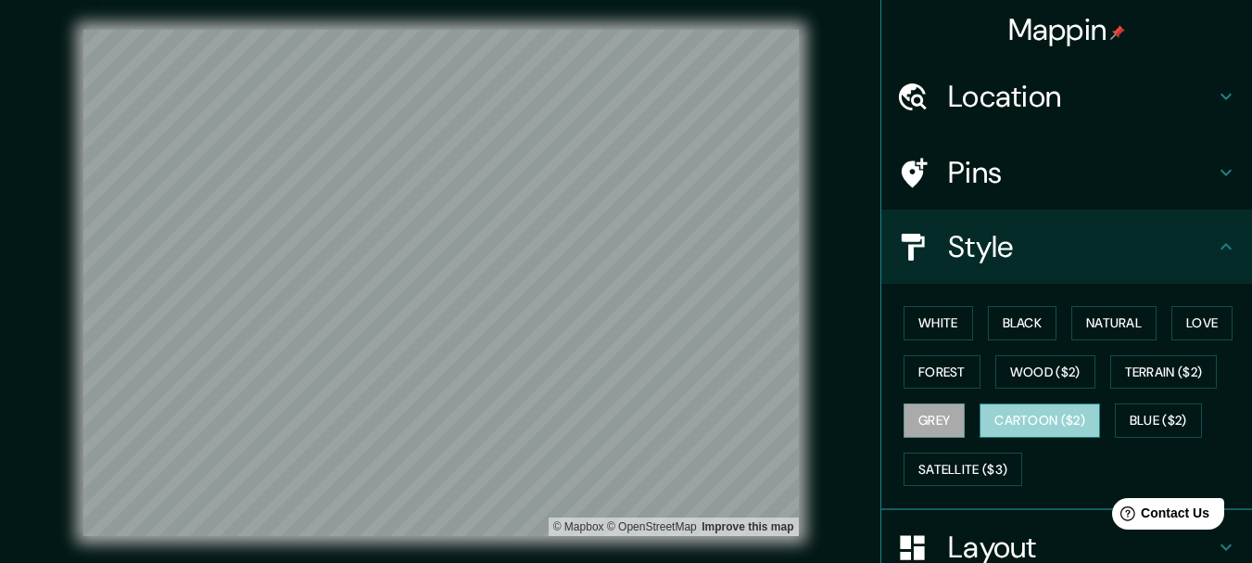
click at [1041, 424] on button "Cartoon ($2)" at bounding box center [1040, 420] width 120 height 34
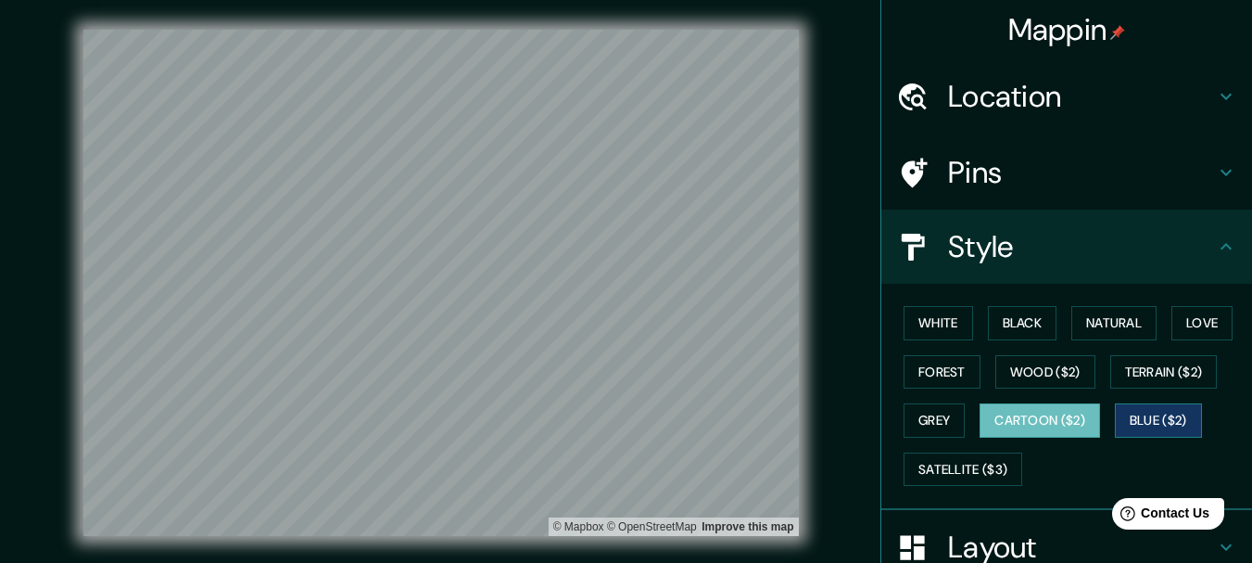
click at [1151, 425] on button "Blue ($2)" at bounding box center [1158, 420] width 87 height 34
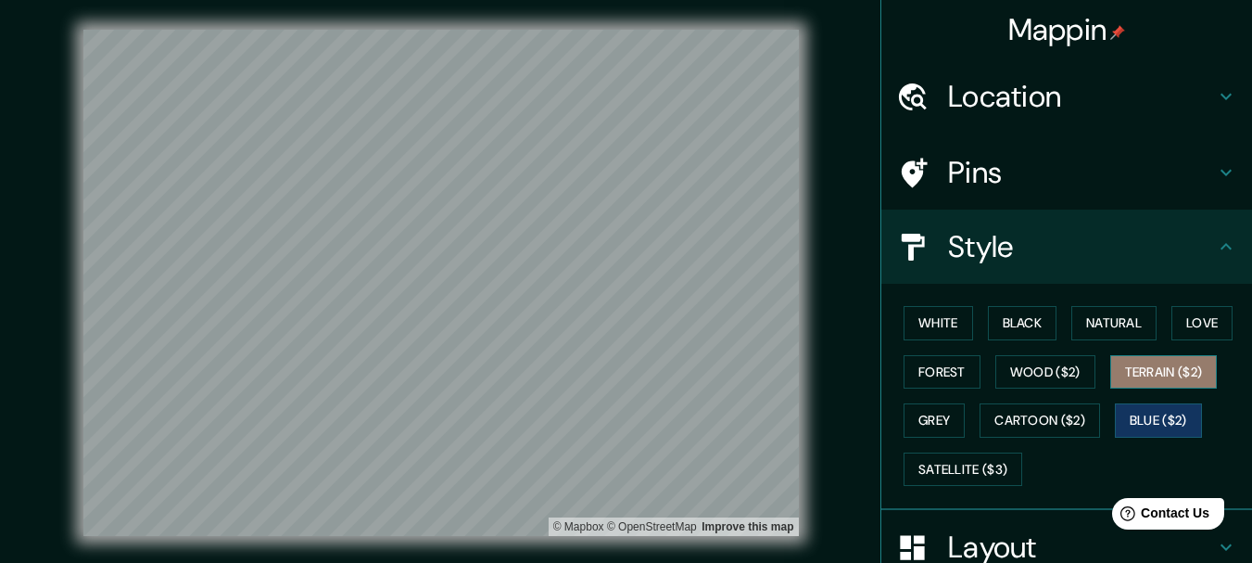
click at [1189, 371] on button "Terrain ($2)" at bounding box center [1164, 372] width 108 height 34
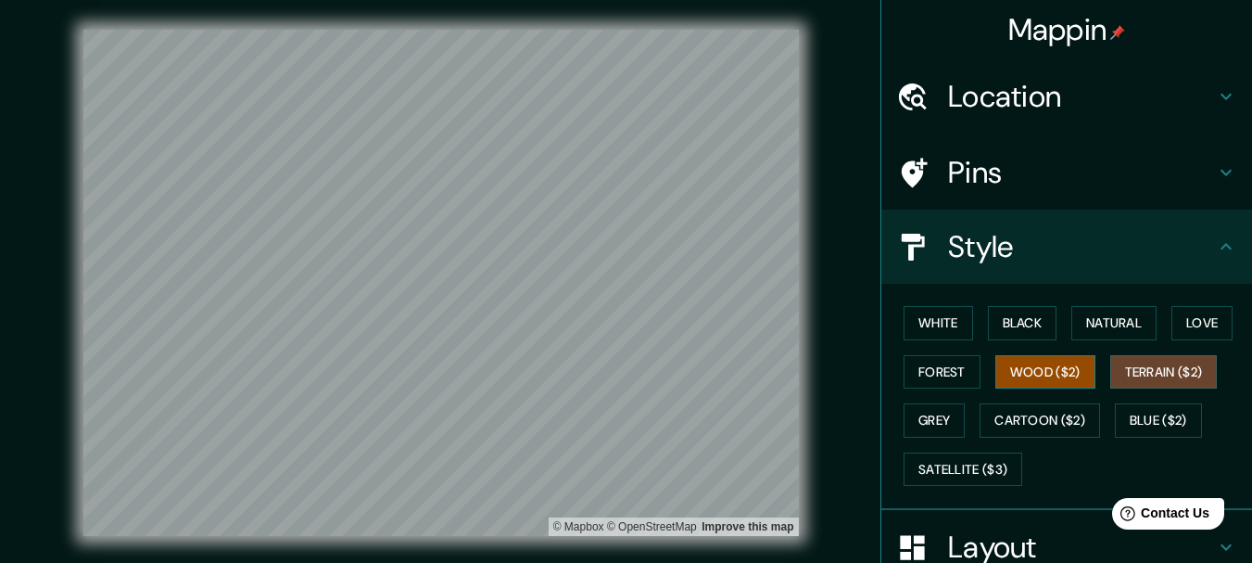
click at [1059, 369] on button "Wood ($2)" at bounding box center [1045, 372] width 100 height 34
click at [944, 364] on button "Forest" at bounding box center [942, 372] width 77 height 34
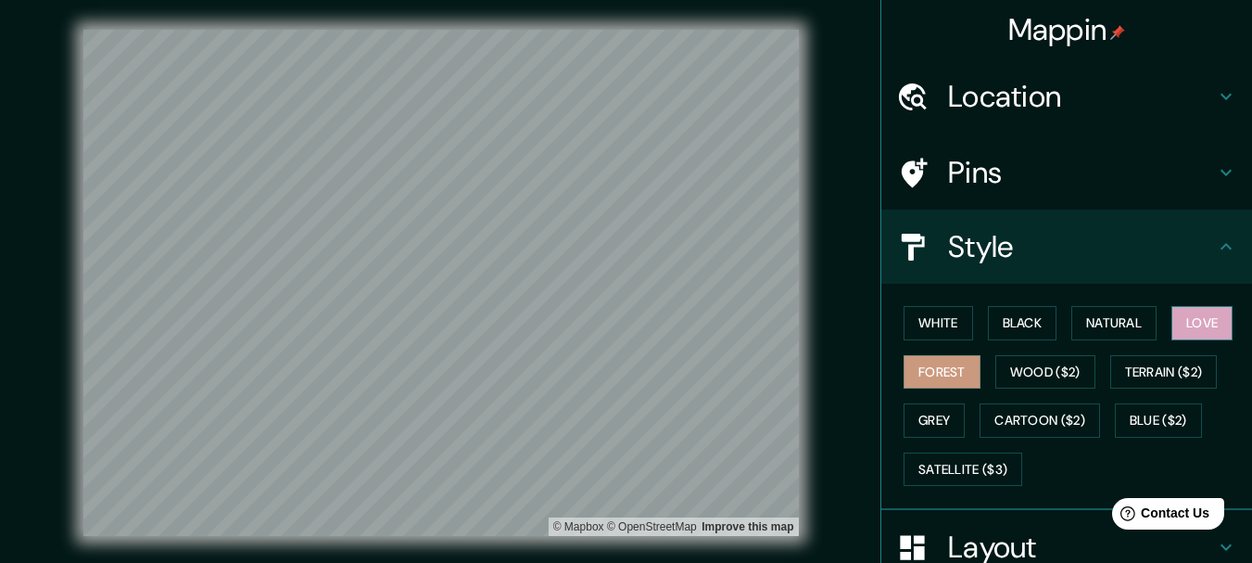
click at [1186, 323] on button "Love" at bounding box center [1201, 323] width 61 height 34
click at [1125, 323] on button "Natural" at bounding box center [1113, 323] width 85 height 34
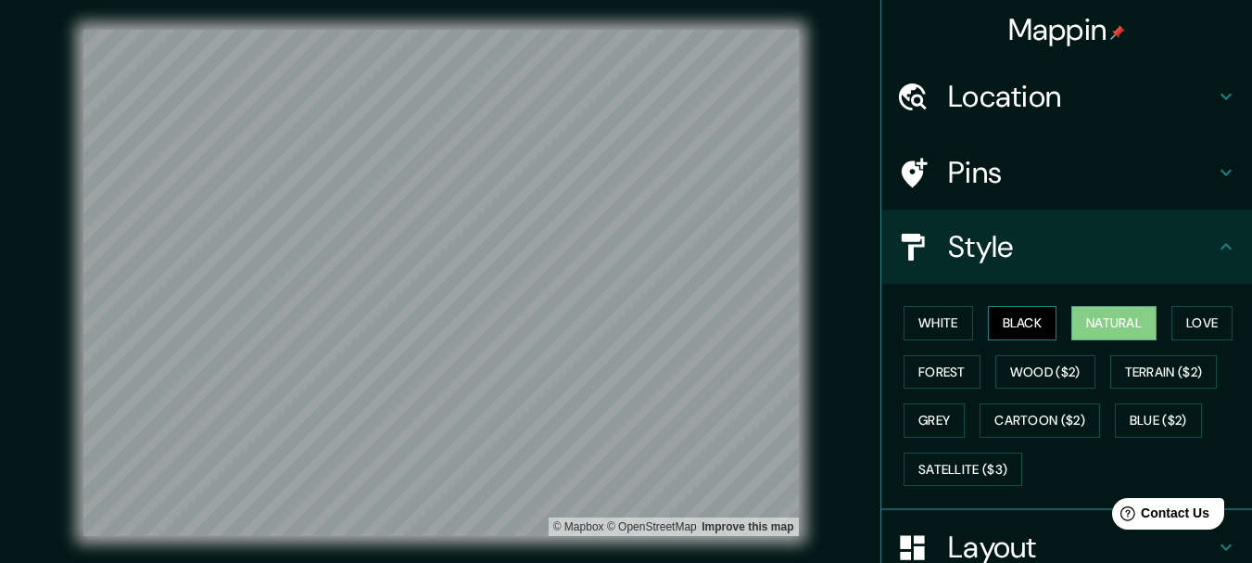
click at [1031, 322] on button "Black" at bounding box center [1023, 323] width 70 height 34
click at [936, 323] on button "White" at bounding box center [939, 323] width 70 height 34
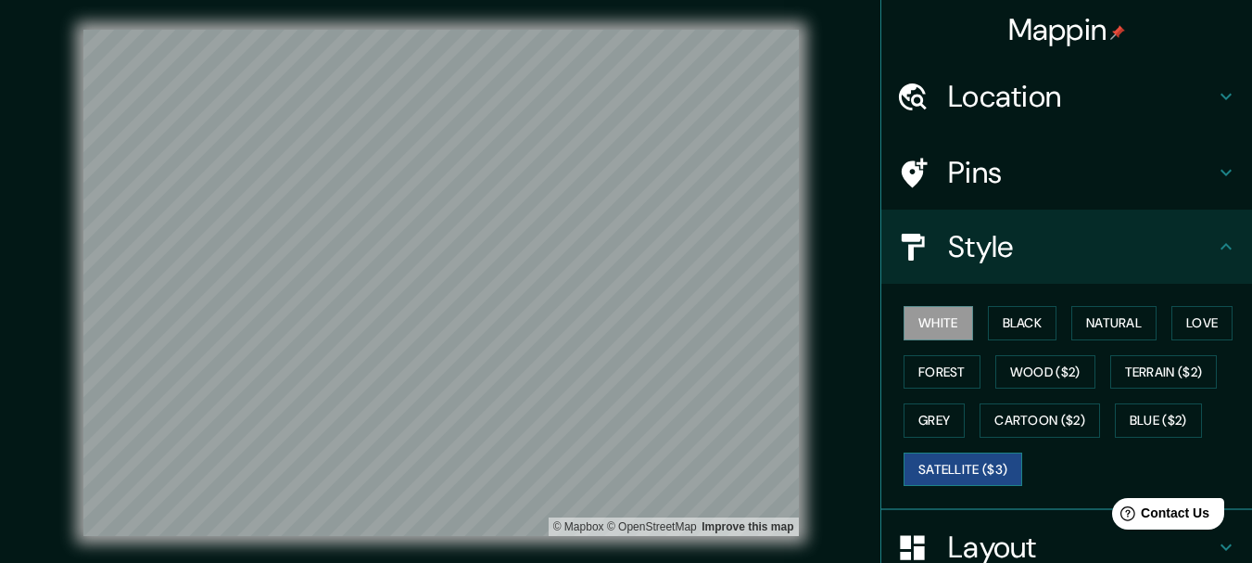
click at [982, 468] on button "Satellite ($3)" at bounding box center [963, 469] width 119 height 34
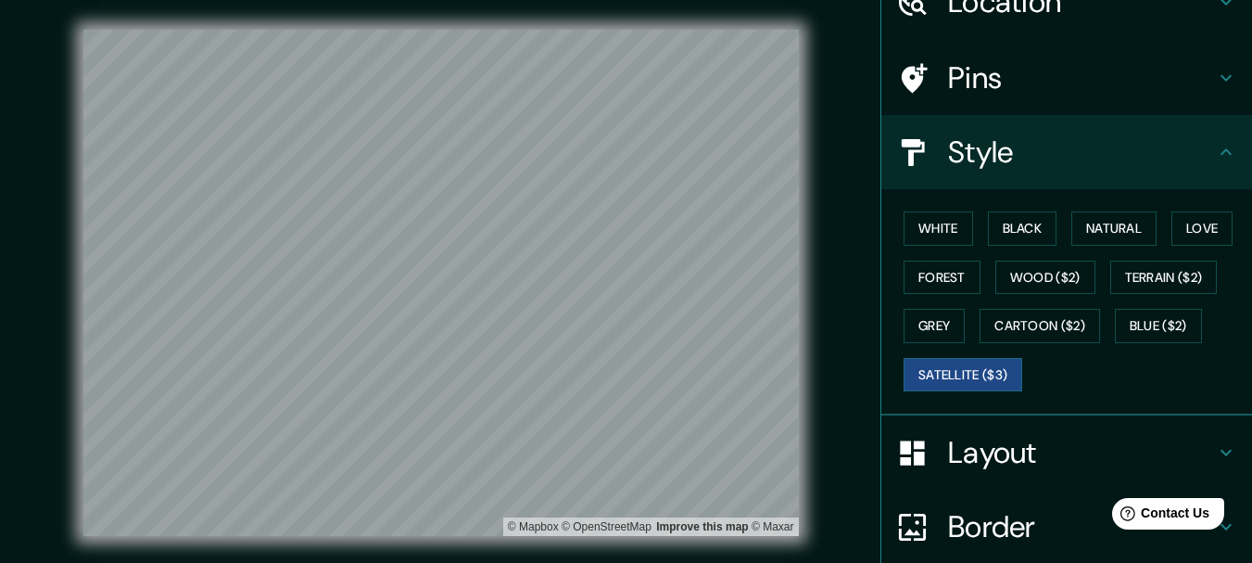
scroll to position [250, 0]
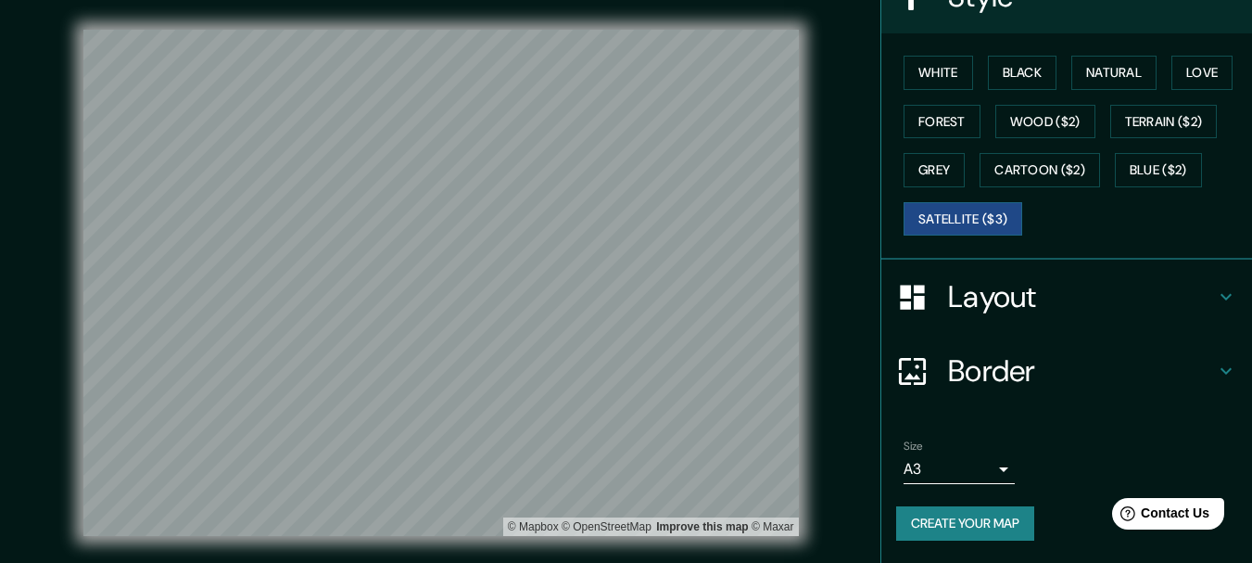
click at [1215, 292] on icon at bounding box center [1226, 296] width 22 height 22
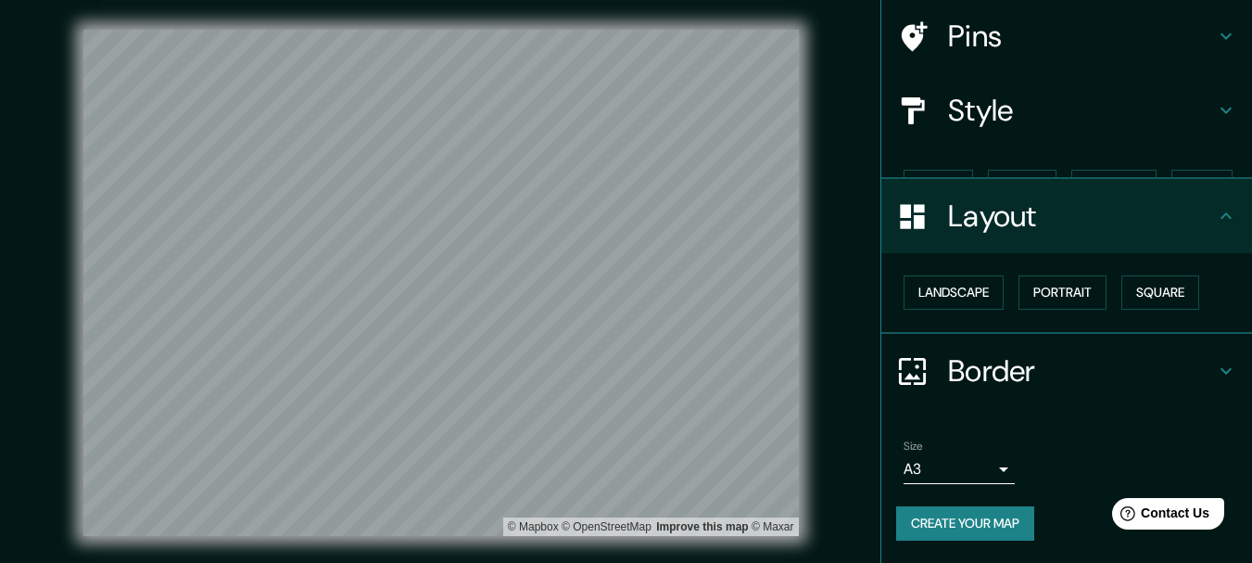
scroll to position [104, 0]
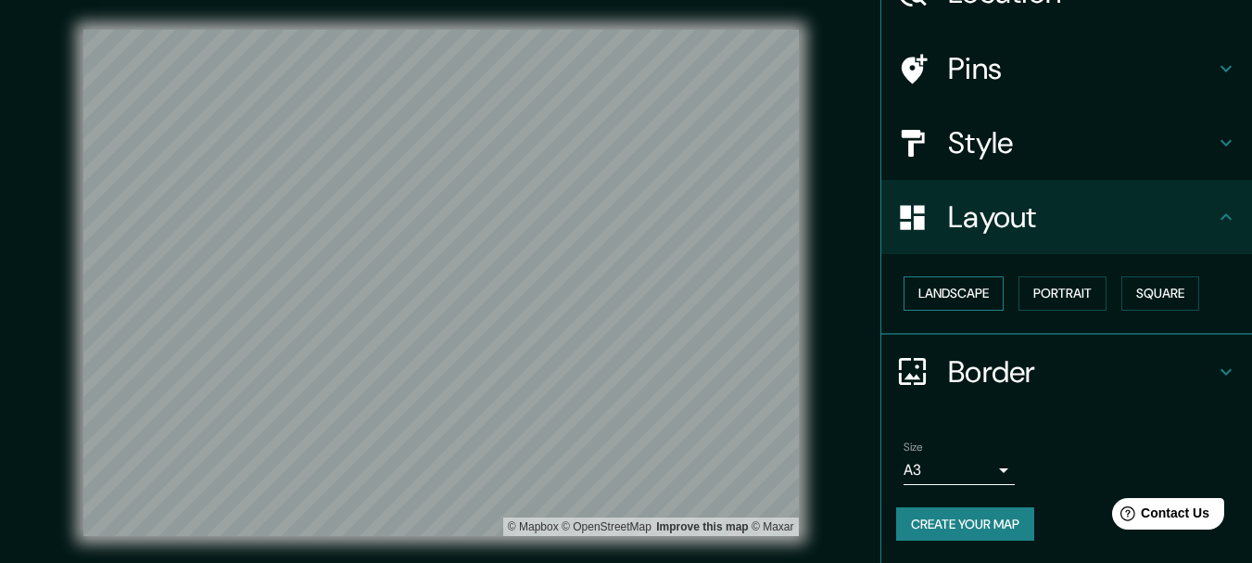
click at [956, 293] on button "Landscape" at bounding box center [954, 293] width 100 height 34
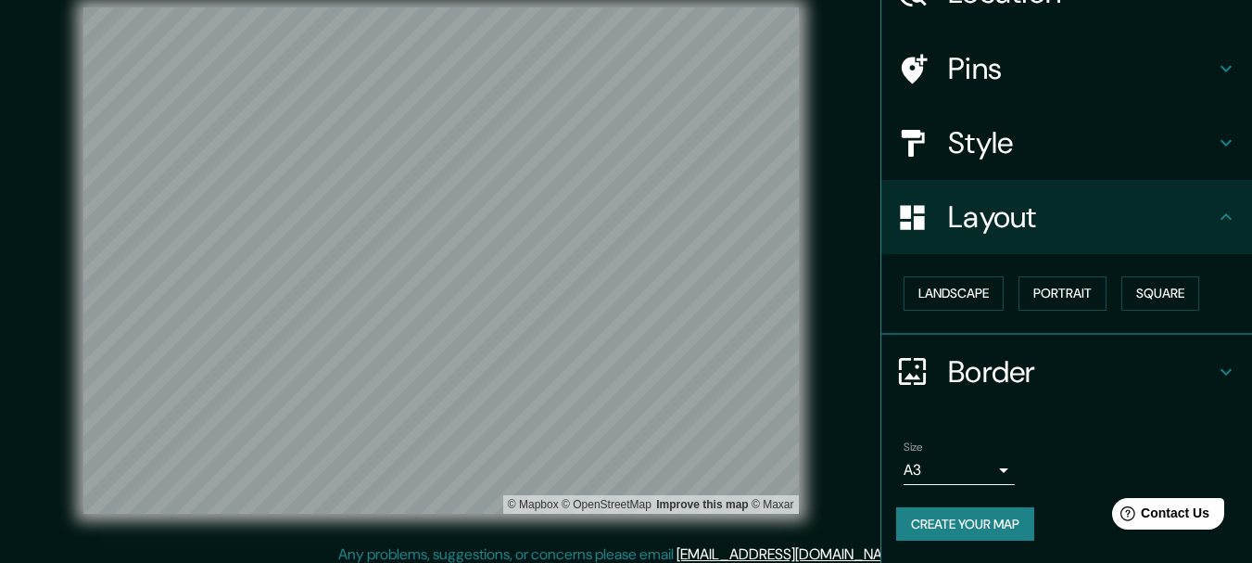
scroll to position [32, 0]
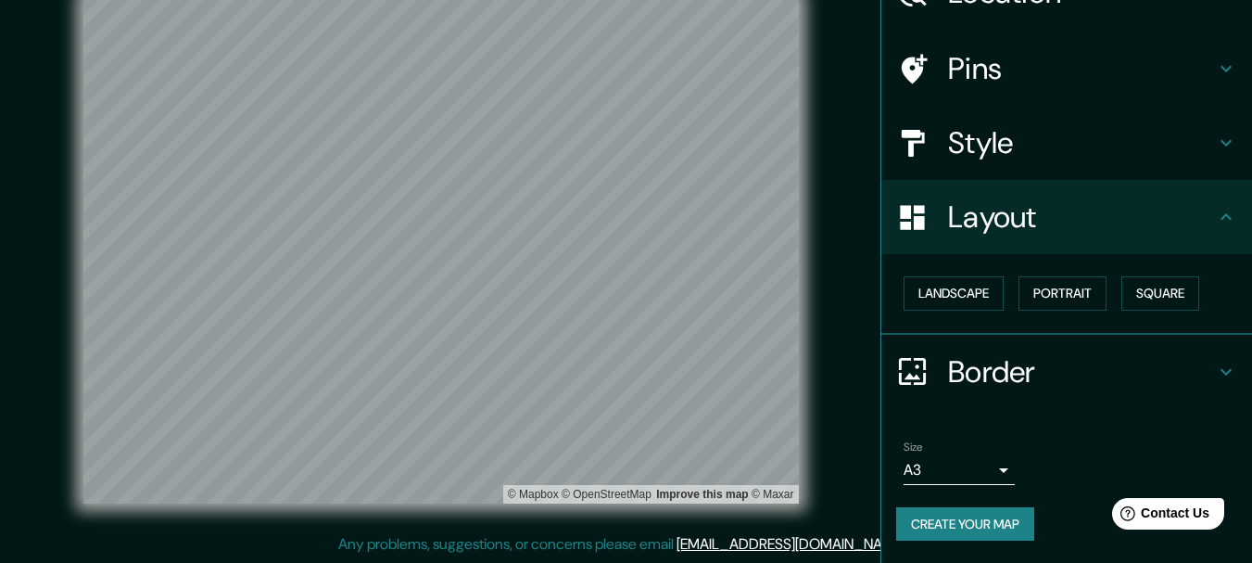
click at [983, 373] on h4 "Border" at bounding box center [1081, 371] width 267 height 37
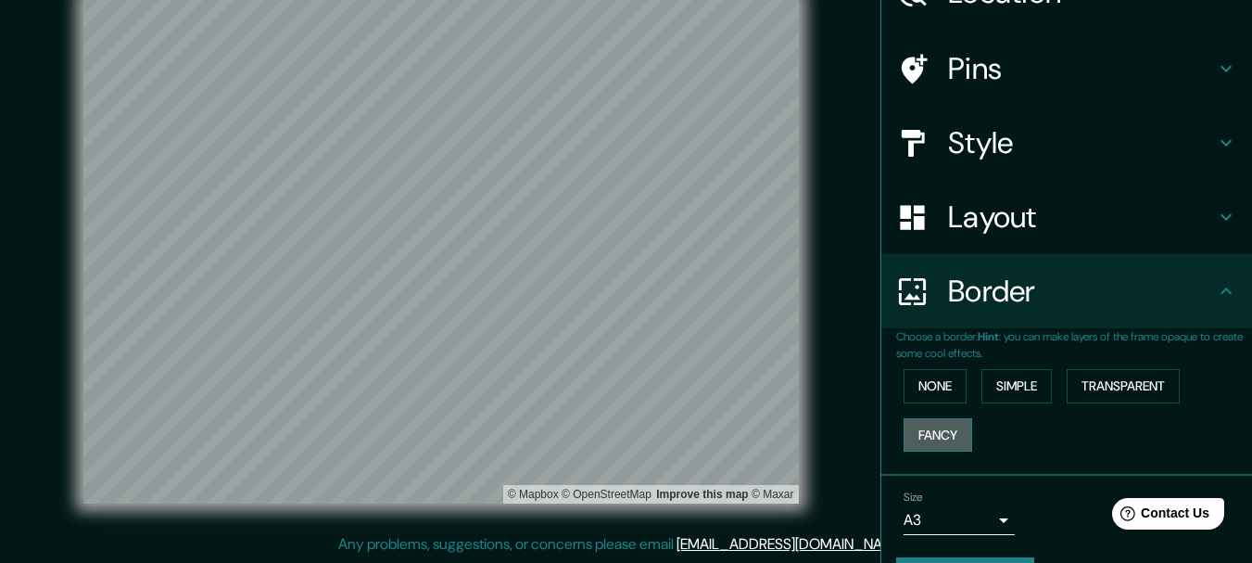
click at [943, 430] on button "Fancy" at bounding box center [938, 435] width 69 height 34
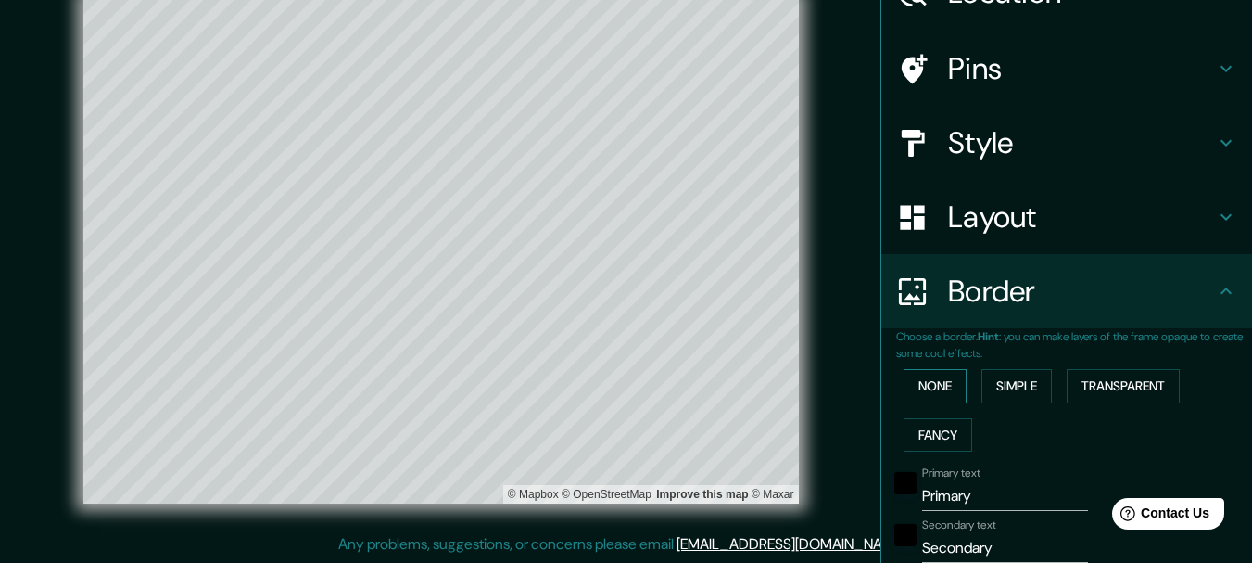
click at [935, 389] on button "None" at bounding box center [935, 386] width 63 height 34
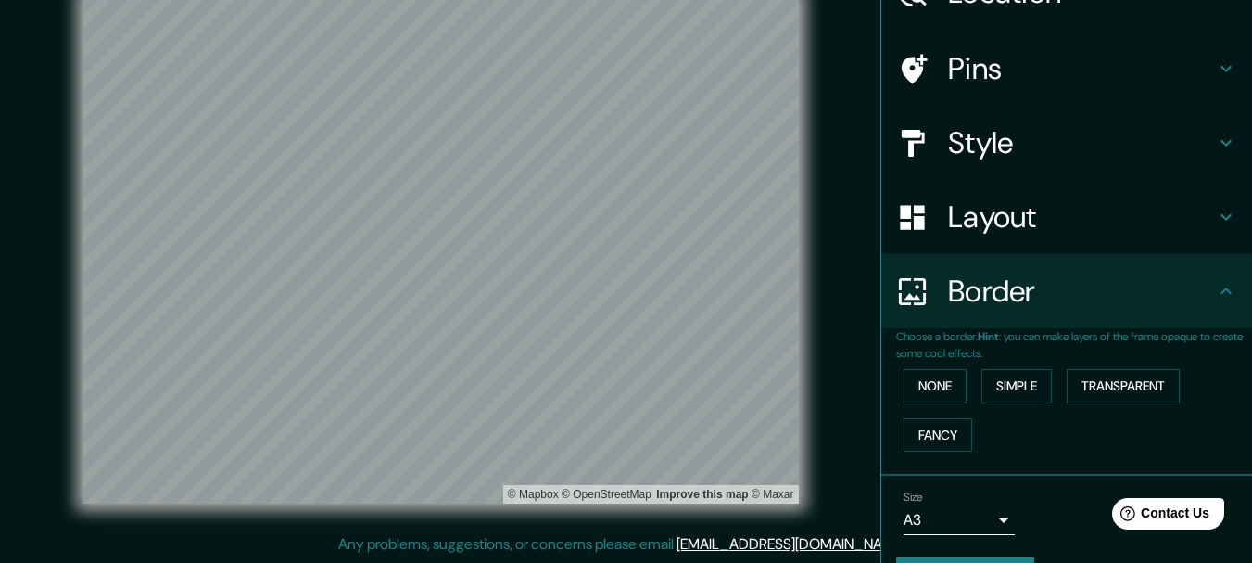
scroll to position [155, 0]
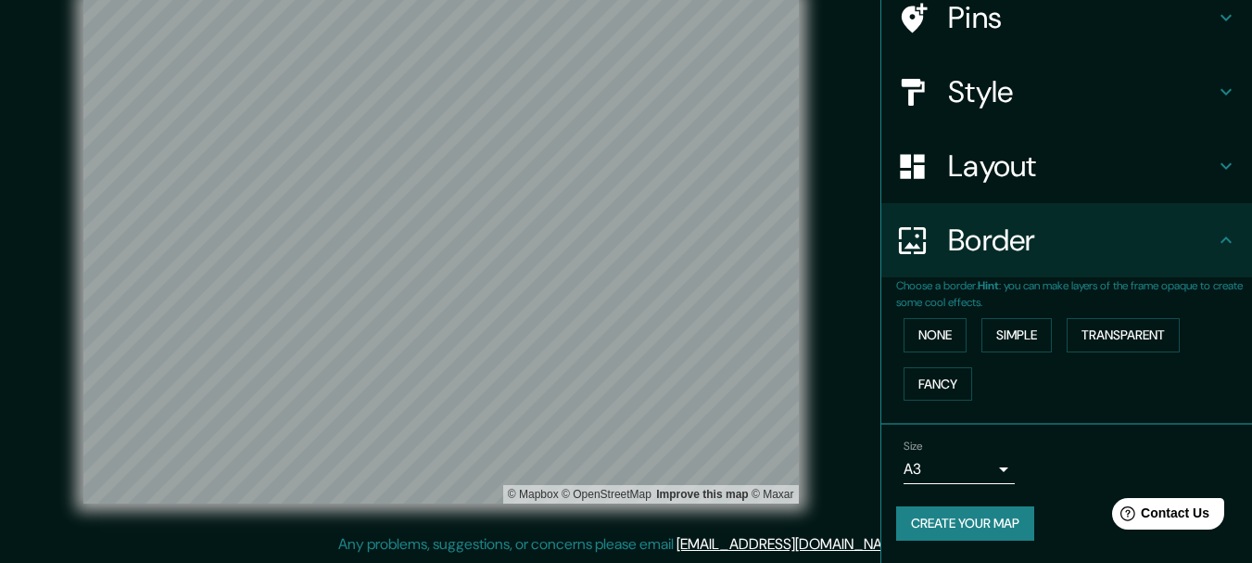
click at [1000, 524] on button "Create your map" at bounding box center [965, 523] width 138 height 34
click at [996, 476] on body "Mappin Location [GEOGRAPHIC_DATA], [GEOGRAPHIC_DATA], [GEOGRAPHIC_DATA], [GEOGR…" at bounding box center [626, 249] width 1252 height 563
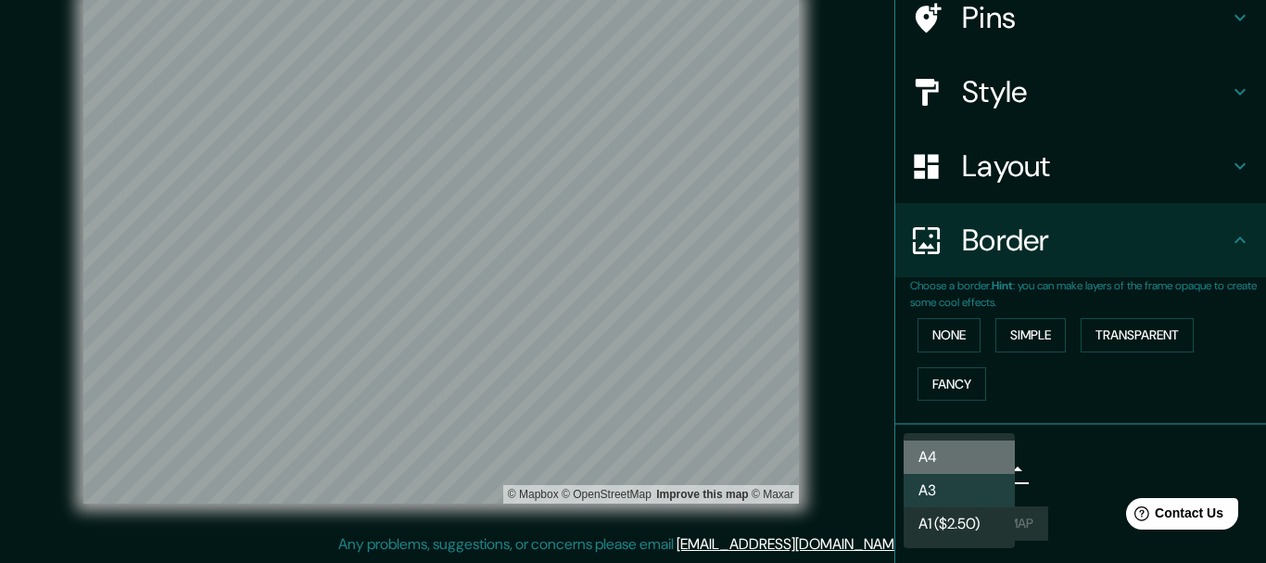
click at [969, 459] on li "A4" at bounding box center [959, 456] width 111 height 33
type input "single"
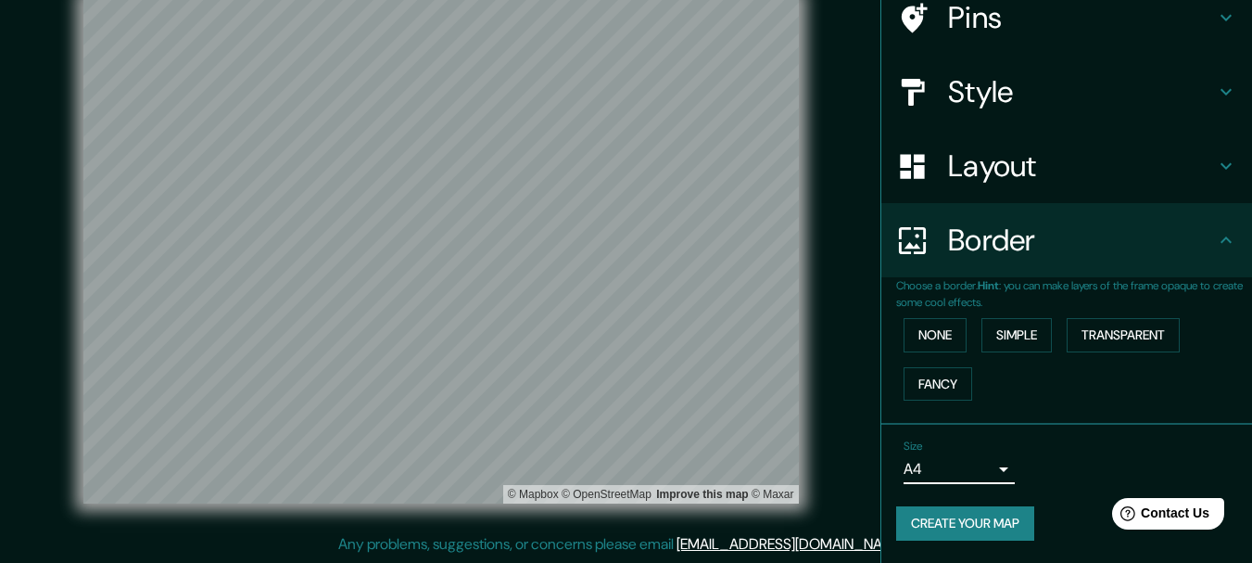
click at [953, 523] on button "Create your map" at bounding box center [965, 523] width 138 height 34
click at [921, 332] on button "None" at bounding box center [935, 335] width 63 height 34
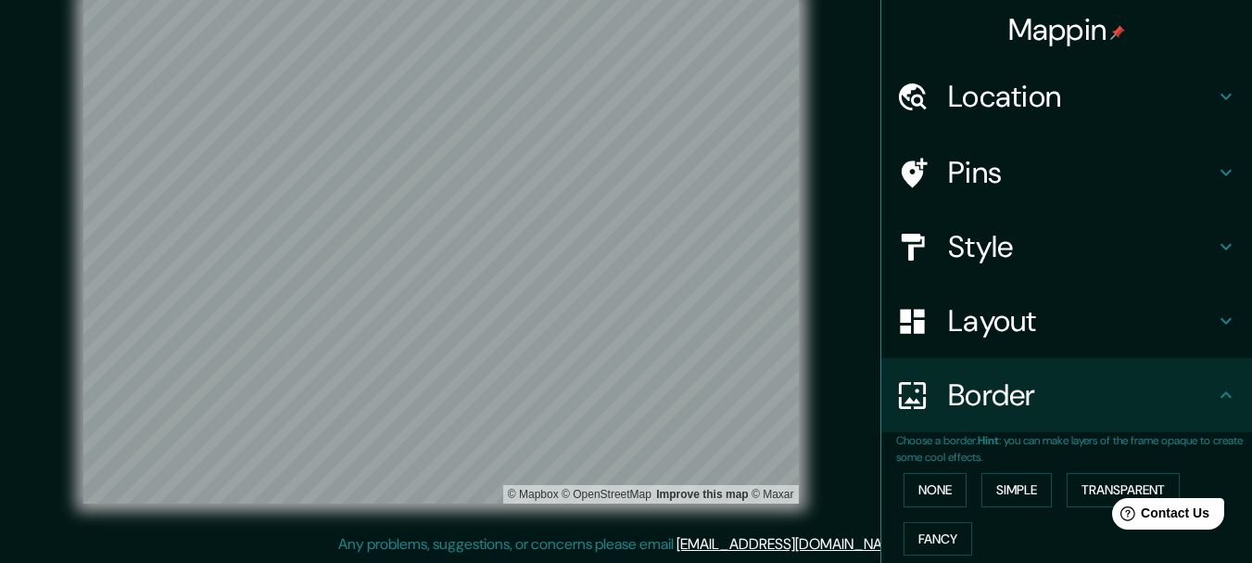
scroll to position [0, 0]
